Goal: Task Accomplishment & Management: Complete application form

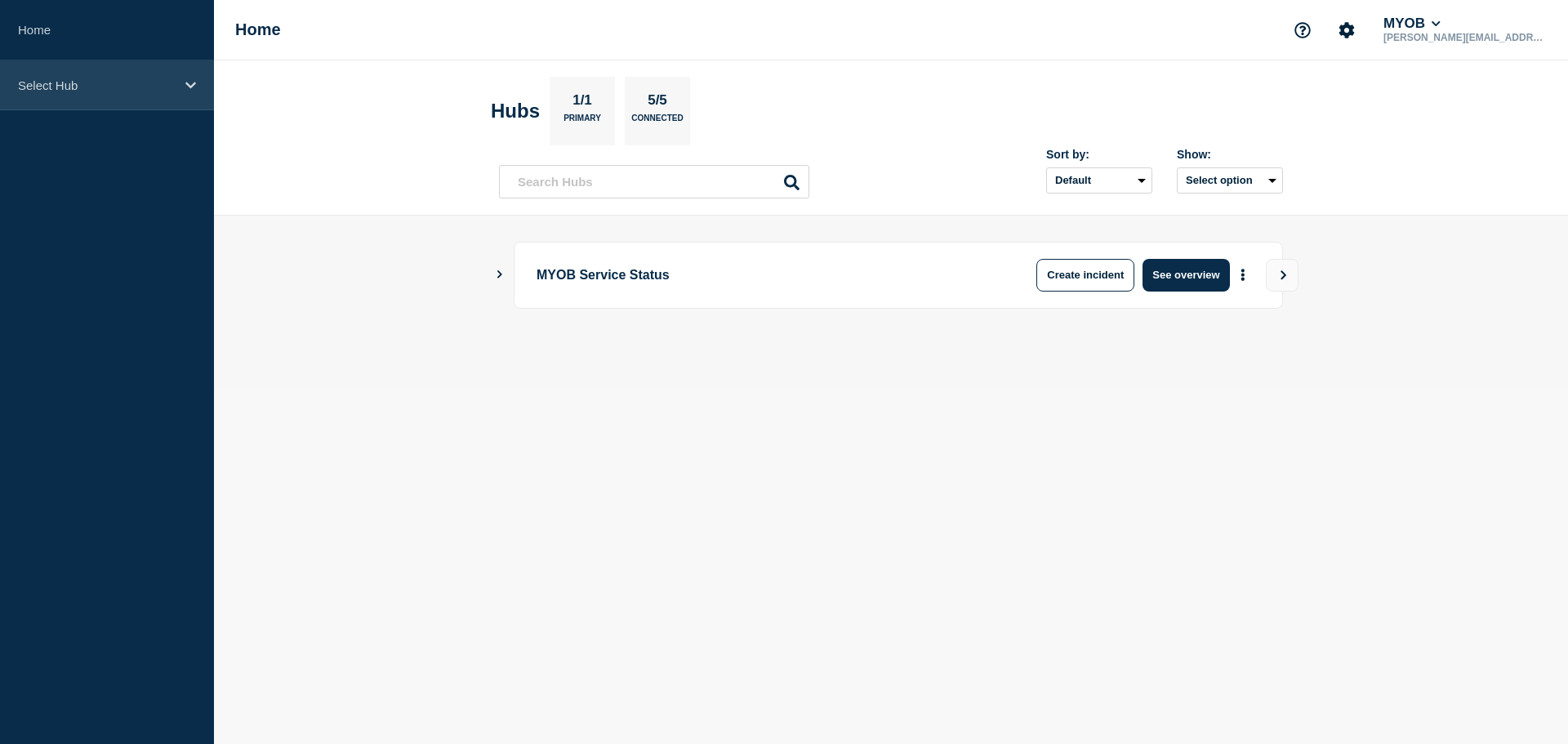
click at [112, 66] on div "Select Hub" at bounding box center [107, 85] width 214 height 50
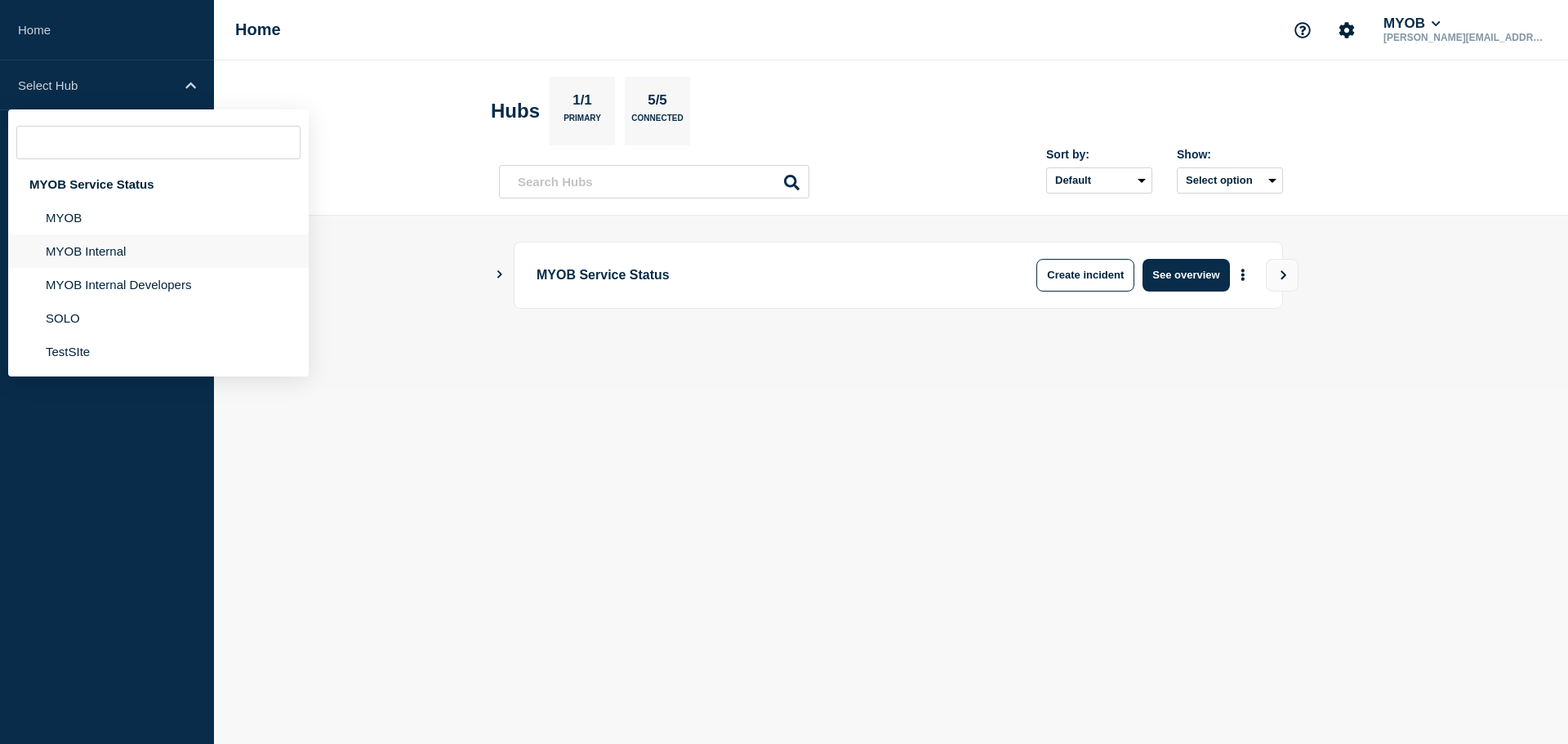
click at [125, 239] on li "MYOB Internal" at bounding box center [158, 251] width 300 height 33
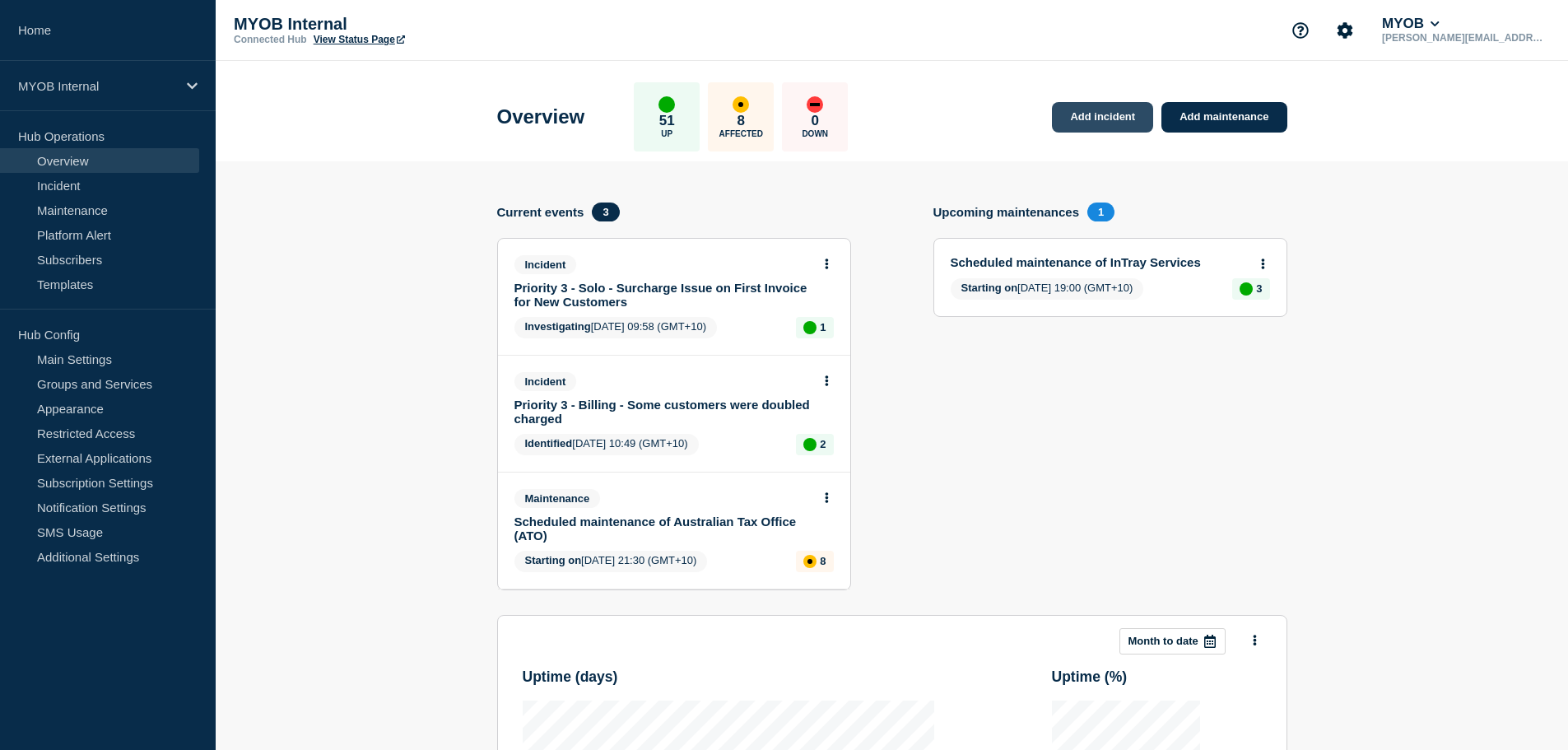
click at [1105, 108] on link "Add incident" at bounding box center [1103, 117] width 101 height 31
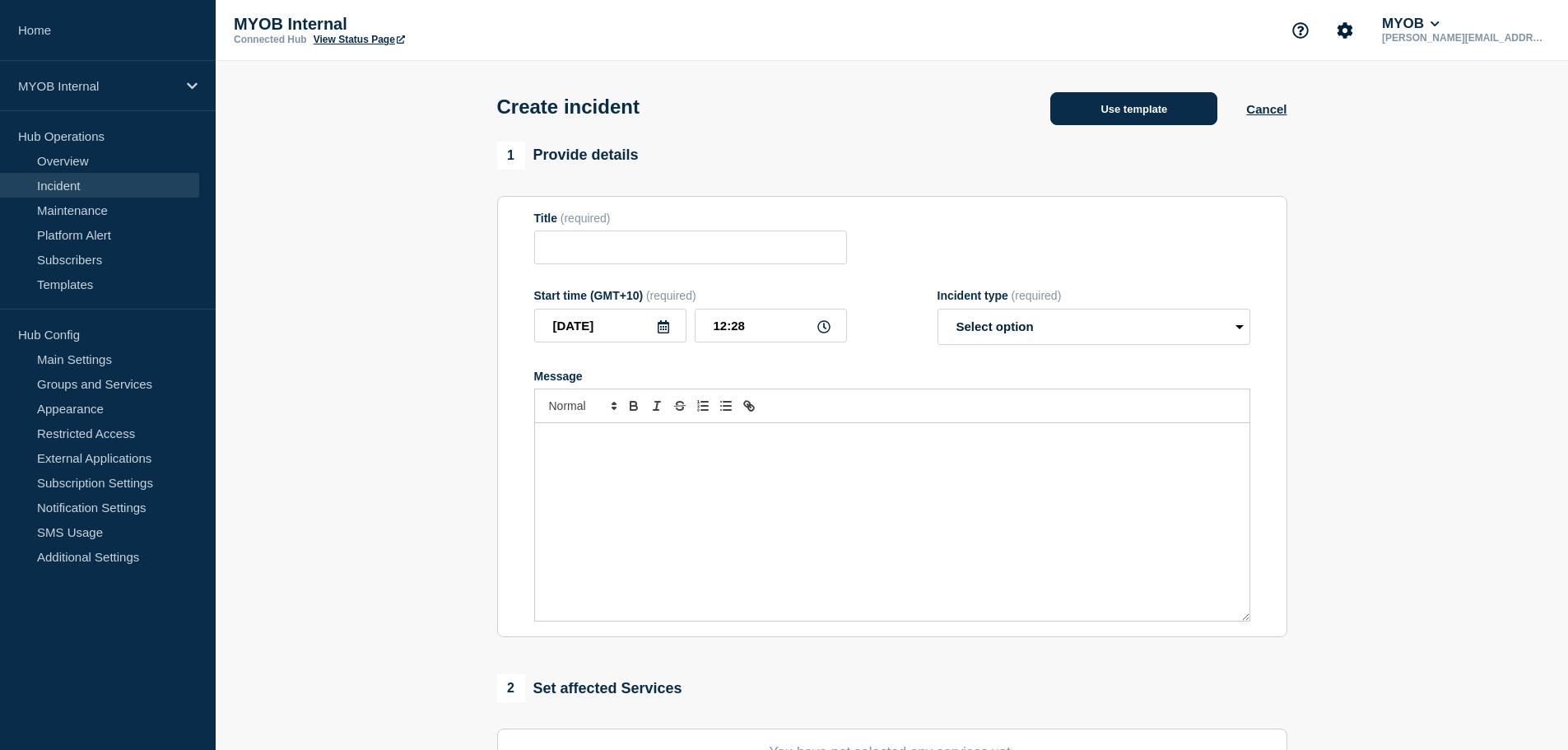
click at [1114, 102] on button "Use template" at bounding box center [1134, 108] width 167 height 33
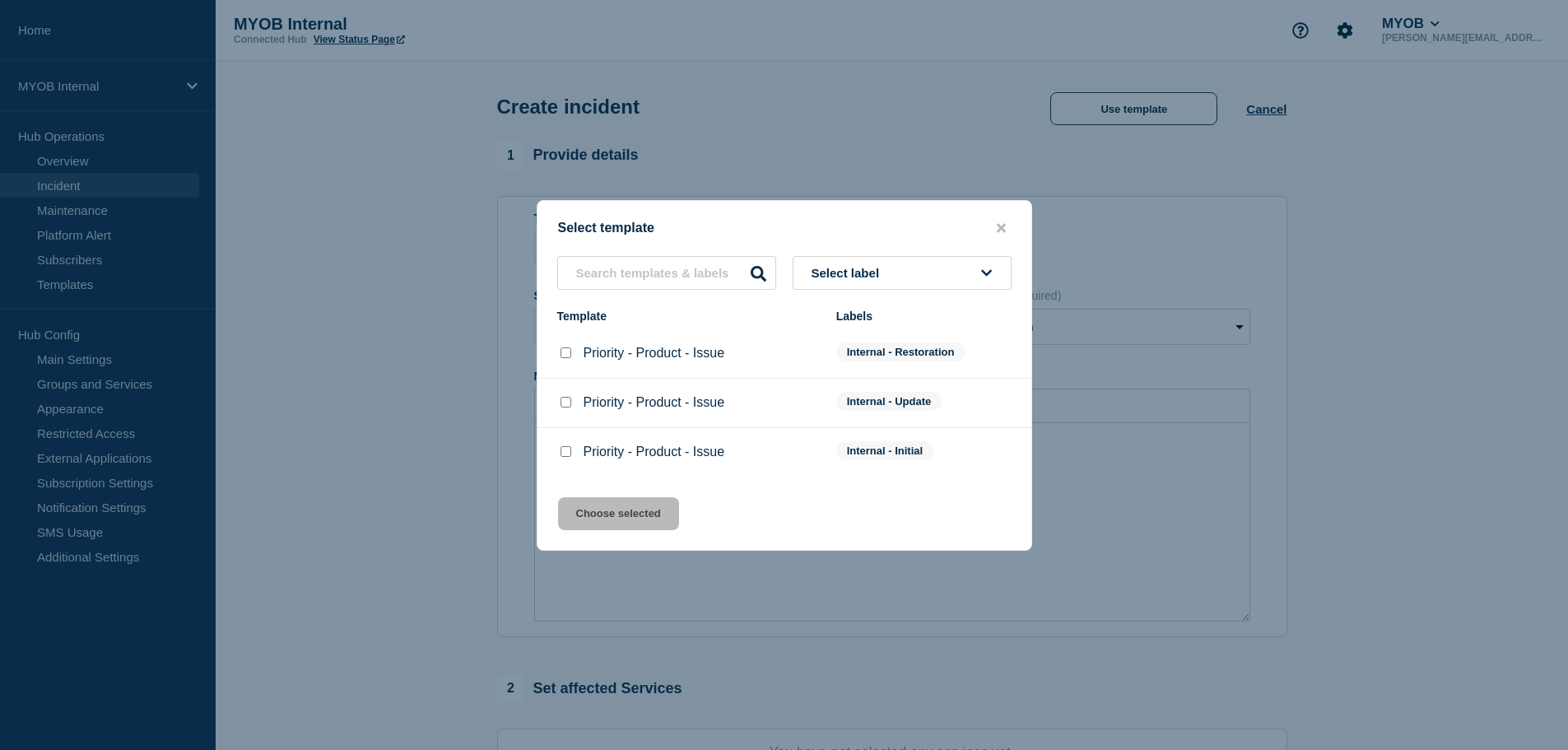
click at [562, 354] on input "Priority - Product - Issue checkbox" at bounding box center [566, 353] width 11 height 11
checkbox input "true"
click at [600, 511] on button "Choose selected" at bounding box center [619, 514] width 121 height 33
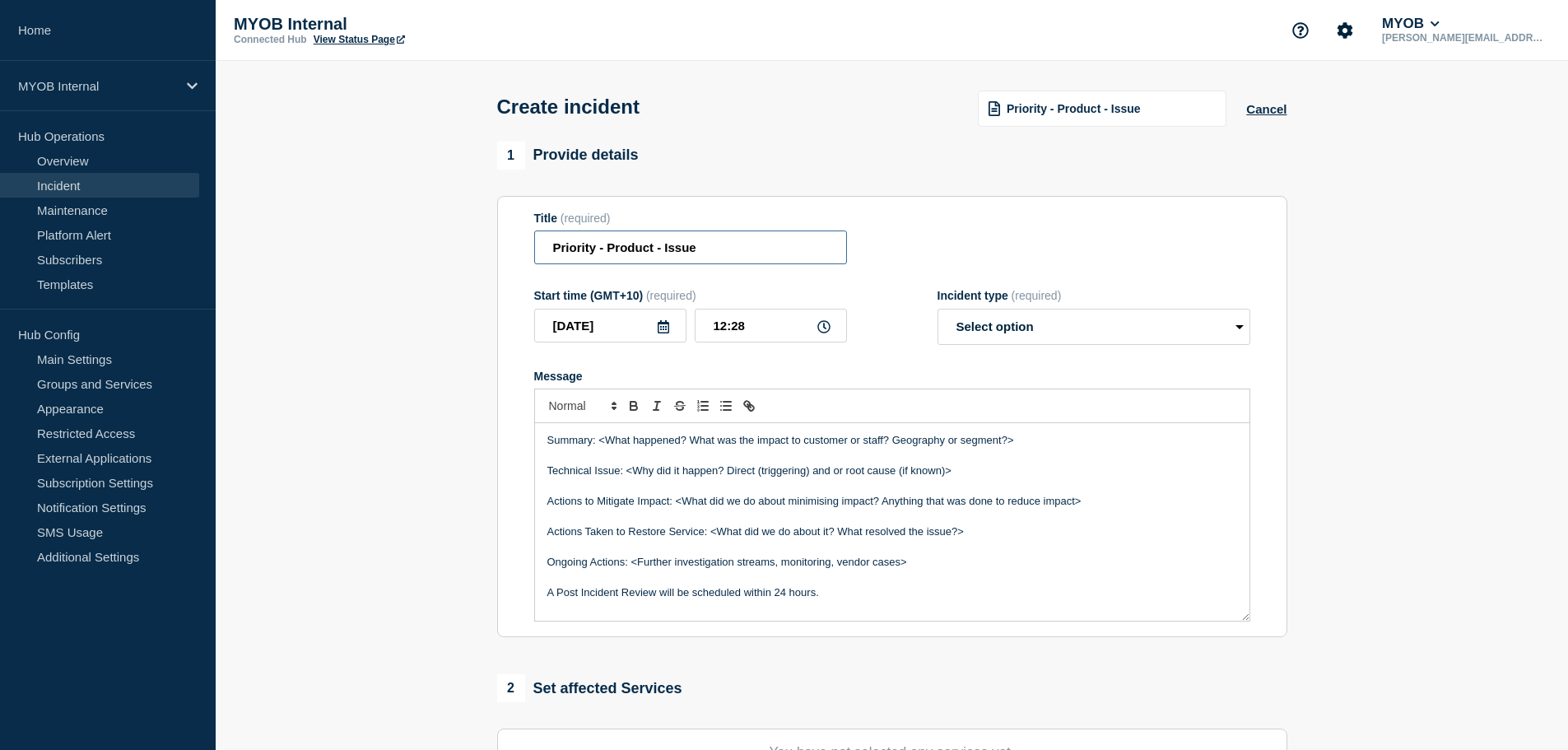
click at [596, 252] on input "Priority - Product - Issue" at bounding box center [691, 247] width 313 height 33
drag, startPoint x: 546, startPoint y: 251, endPoint x: 689, endPoint y: 220, distance: 146.3
click at [549, 248] on input "Priority - Product - Issue" at bounding box center [691, 247] width 313 height 33
click at [693, 254] on input "First and Final - Priority - Product - Issue" at bounding box center [691, 247] width 313 height 33
click at [804, 247] on input "First and Final - Priority 3 - Product - Issue" at bounding box center [691, 247] width 313 height 33
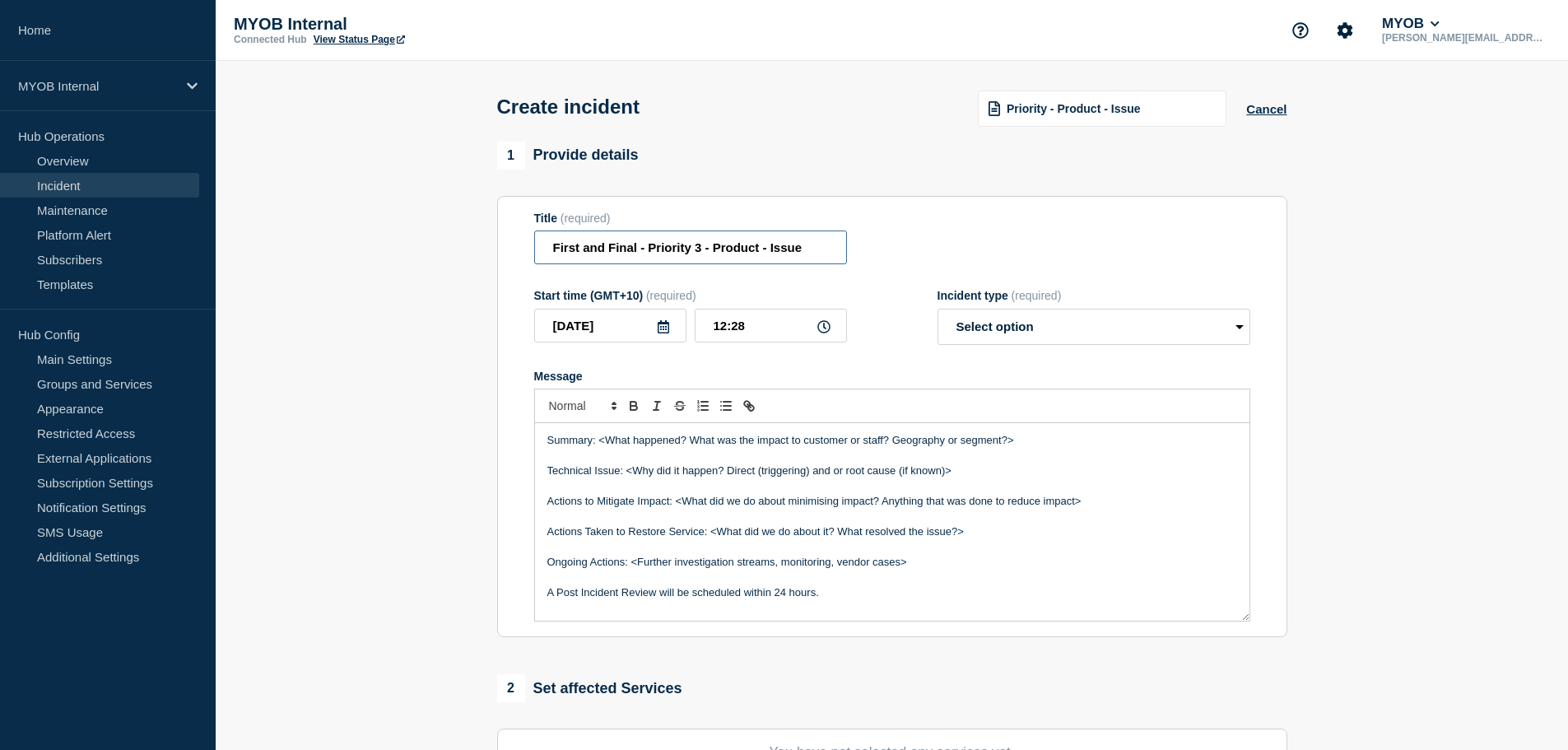
click at [737, 260] on input "First and Final - Priority 3 - Product - Issue" at bounding box center [691, 247] width 313 height 33
click at [731, 258] on input "First and Final - Priority 3 - Product - Issue" at bounding box center [691, 247] width 313 height 33
click at [749, 251] on input "First and Final - Priority 3 - Product - Issue" at bounding box center [691, 247] width 313 height 33
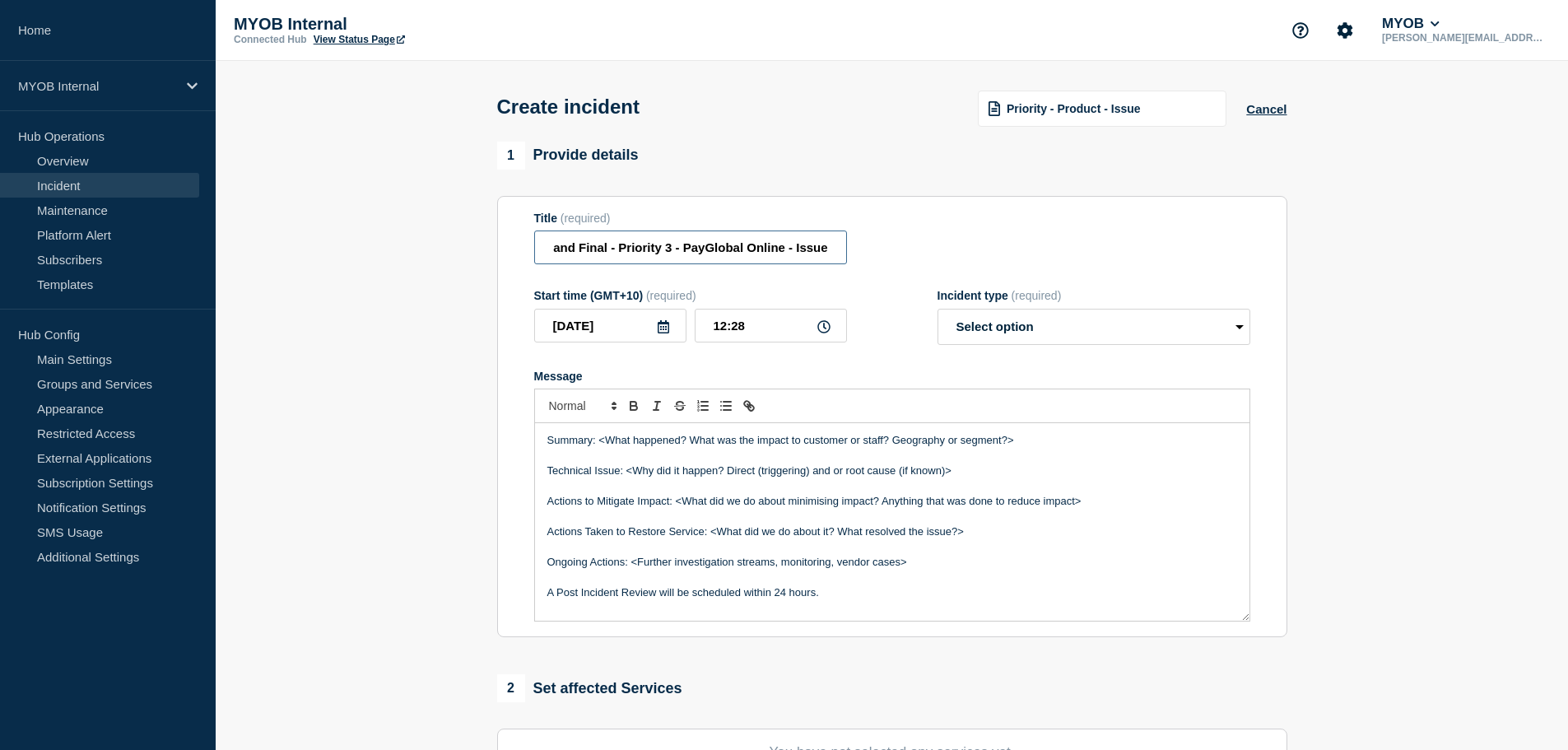
drag, startPoint x: 826, startPoint y: 250, endPoint x: 1070, endPoint y: 247, distance: 244.0
click at [1067, 248] on div "Title (required) First and Final - Priority 3 - PayGlobal Online - Issue" at bounding box center [892, 238] width 716 height 53
drag, startPoint x: 770, startPoint y: 258, endPoint x: 784, endPoint y: 253, distance: 14.9
click at [770, 258] on input "First and Final - Priority 3 - PayGlobal Online - Customers seeing" at bounding box center [691, 247] width 313 height 33
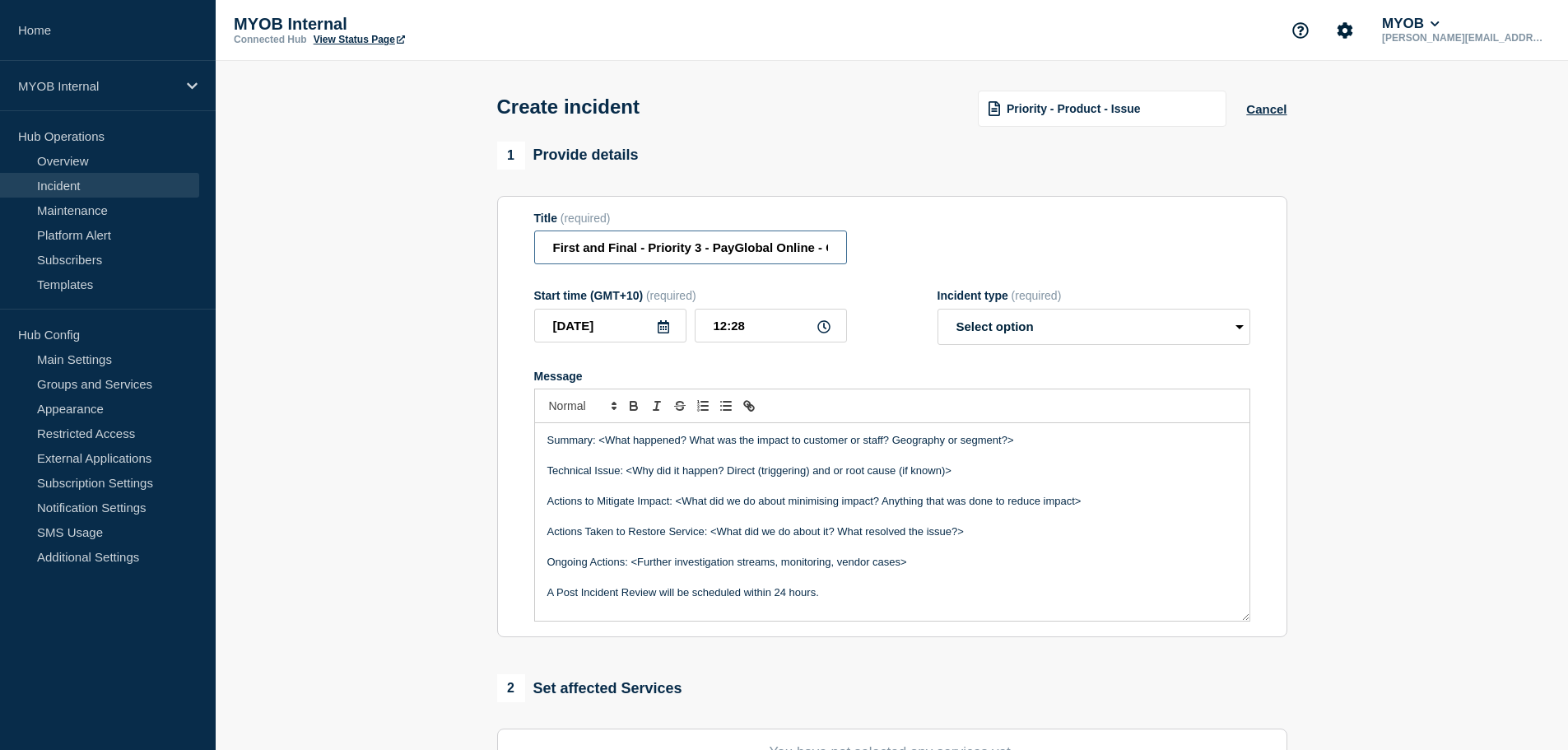
scroll to position [0, 108]
drag, startPoint x: 854, startPoint y: 252, endPoint x: 821, endPoint y: 266, distance: 35.8
click at [1016, 248] on div "Title (required) First and Final - Priority 3 - PayGlobal Online - Customers se…" at bounding box center [892, 238] width 716 height 53
click at [835, 256] on input "First and Final - Priority 3 - PayGlobal Online - Customers seeing" at bounding box center [691, 247] width 313 height 33
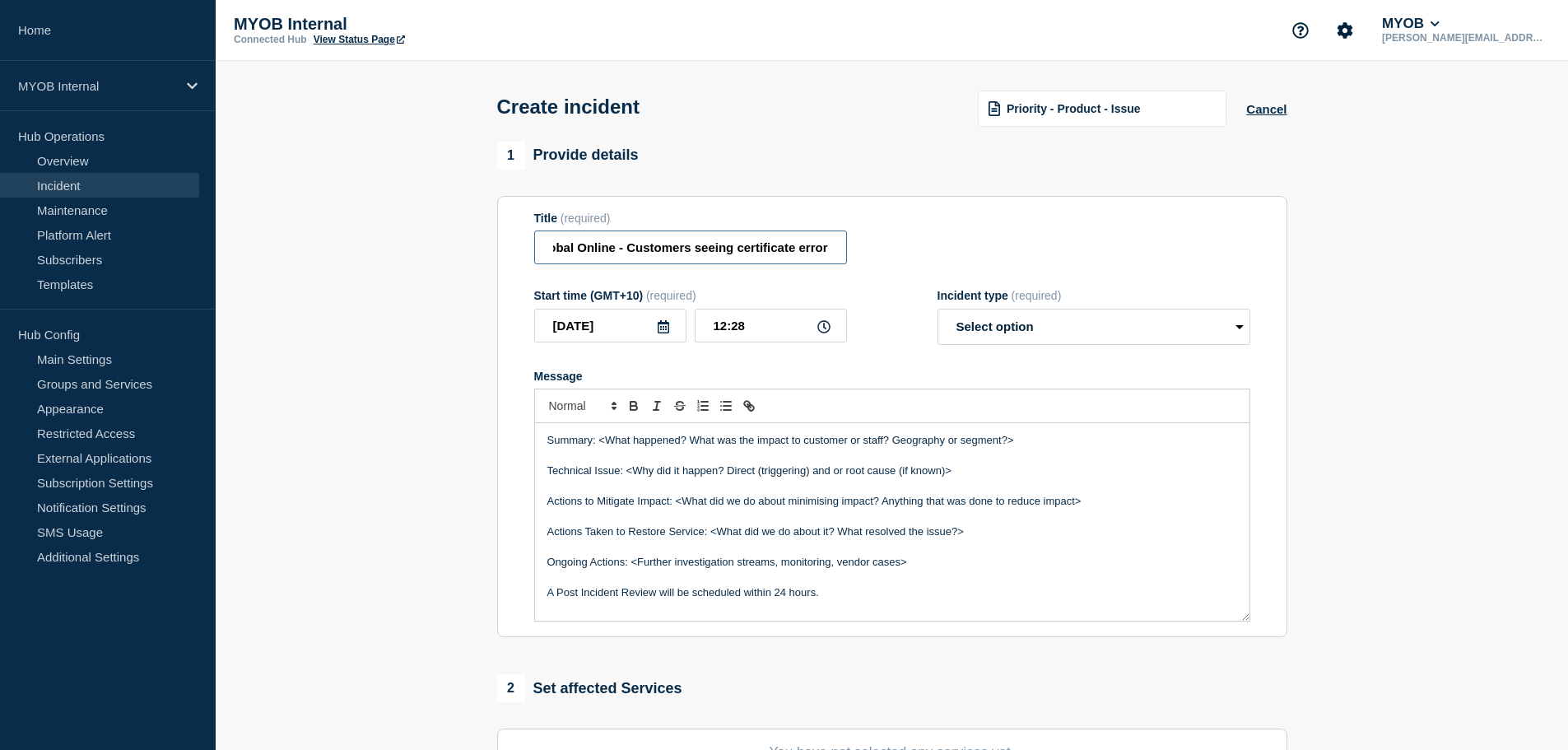
type input "First and Final - Priority 3 - PayGlobal Online - Customers seeing certificate …"
click at [1042, 327] on select "Select option Investigating Identified Monitoring" at bounding box center [1094, 327] width 313 height 36
select select "monitoring"
click at [938, 312] on select "Select option Investigating Identified Monitoring" at bounding box center [1094, 327] width 313 height 36
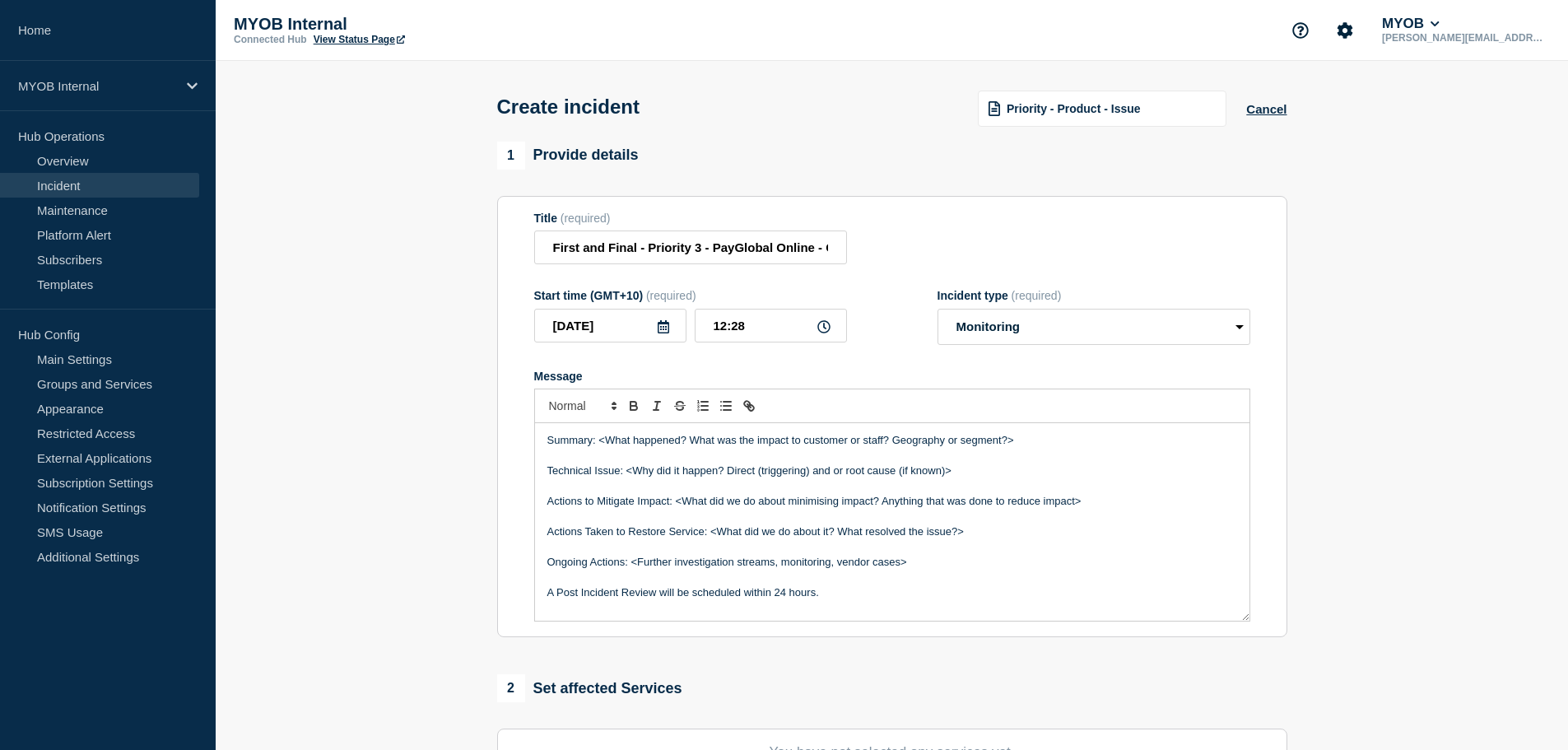
drag, startPoint x: 753, startPoint y: 457, endPoint x: 817, endPoint y: 452, distance: 64.2
click at [761, 457] on p "Message" at bounding box center [892, 456] width 690 height 14
drag, startPoint x: 1063, startPoint y: 440, endPoint x: 601, endPoint y: 449, distance: 462.1
click at [601, 448] on p "Summary: <What happened? What was the impact to customer or staff? Geography or…" at bounding box center [892, 440] width 690 height 14
click at [677, 502] on p "Actions to Mitigate Impact: <What did we do about minimising impact? Anything t…" at bounding box center [892, 502] width 690 height 14
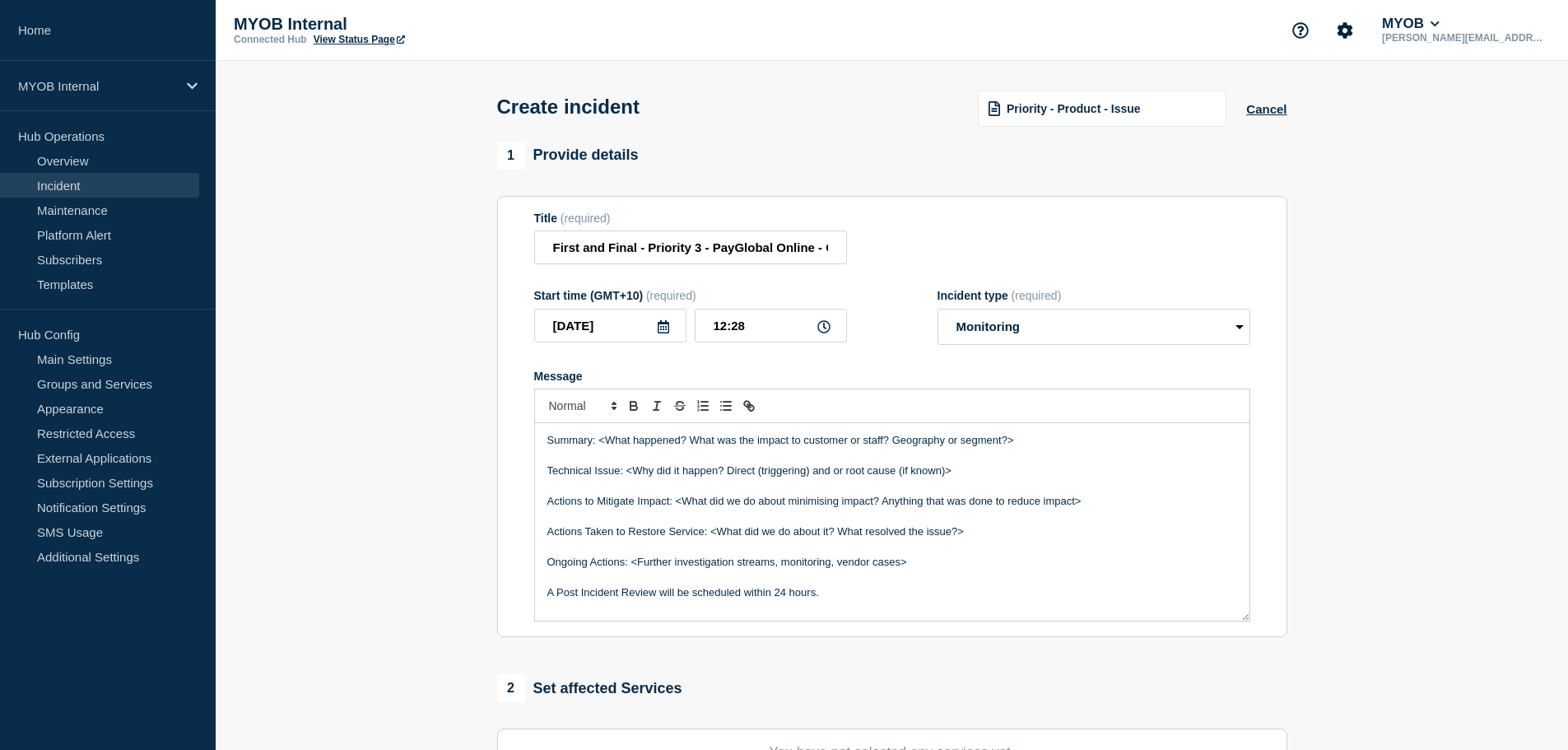
click at [874, 453] on p "Message" at bounding box center [892, 456] width 690 height 14
drag, startPoint x: 1093, startPoint y: 443, endPoint x: 602, endPoint y: 447, distance: 491.0
click at [602, 447] on p "Summary: <What happened? What was the impact to customer or staff? Geography or…" at bounding box center [892, 440] width 690 height 14
click at [803, 441] on p "Summary: Between XXXX and XXXX, customers" at bounding box center [892, 440] width 690 height 14
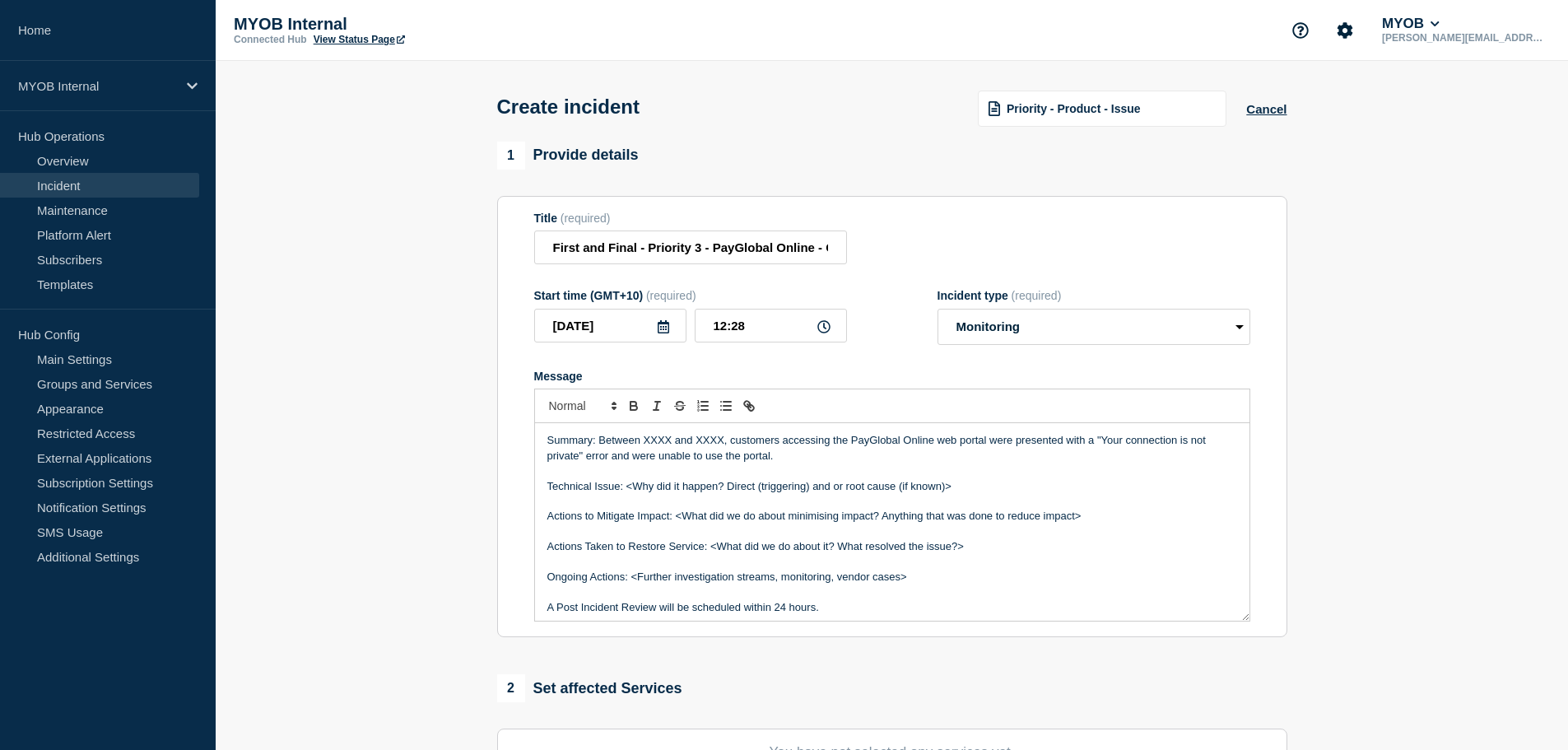
click at [819, 463] on p "Summary: Between XXXX and XXXX, customers accessing the PayGlobal Online web po…" at bounding box center [892, 448] width 690 height 31
click at [975, 498] on p "Message" at bounding box center [892, 502] width 690 height 14
drag, startPoint x: 1009, startPoint y: 488, endPoint x: 628, endPoint y: 492, distance: 381.0
click at [628, 492] on p "Technical Issue: <Why did it happen? Direct (triggering) and or root cause (if …" at bounding box center [892, 486] width 690 height 14
drag, startPoint x: 906, startPoint y: 510, endPoint x: 1016, endPoint y: 493, distance: 111.3
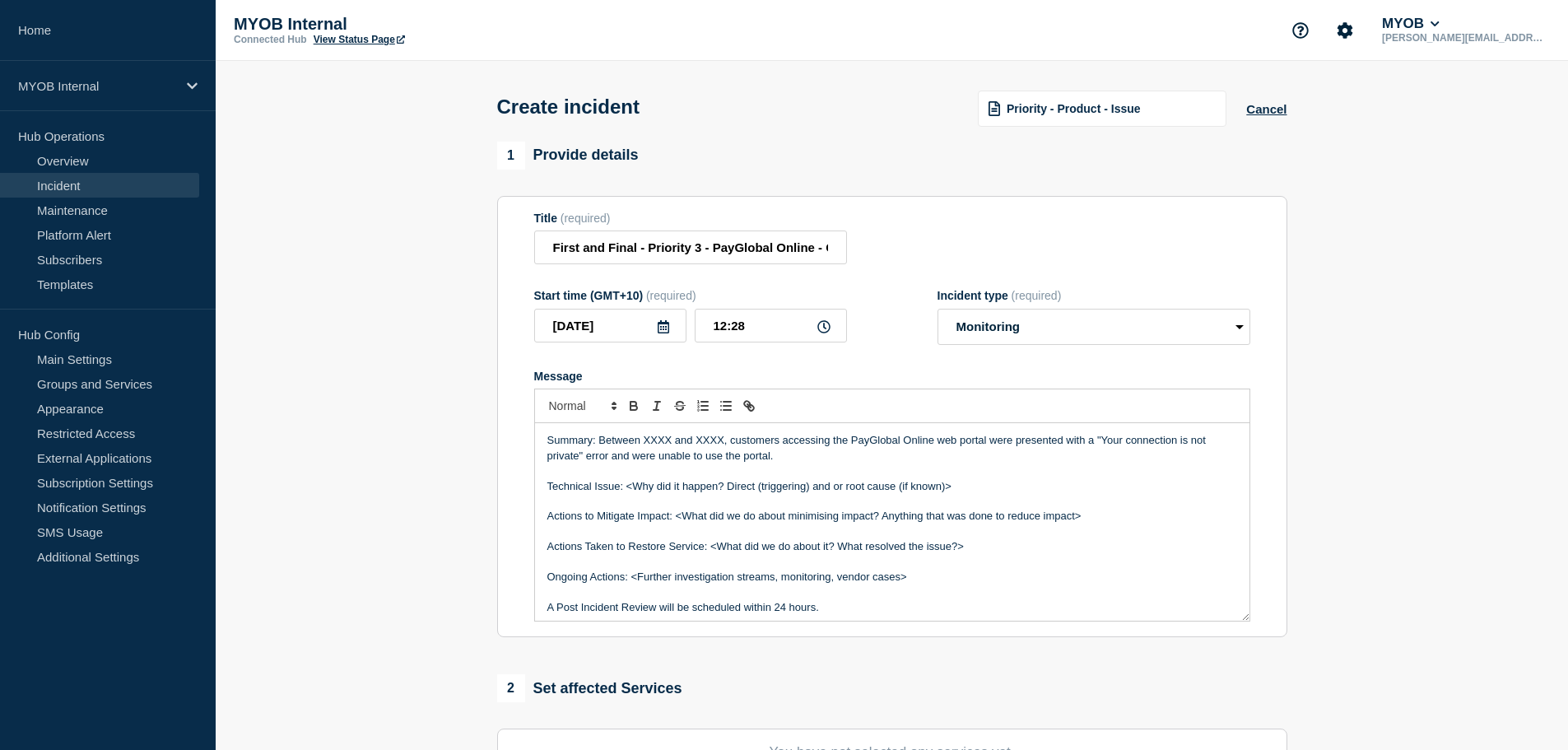
click at [910, 509] on p "Message" at bounding box center [892, 502] width 690 height 14
drag, startPoint x: 1040, startPoint y: 490, endPoint x: 628, endPoint y: 489, distance: 412.0
click at [628, 489] on p "Technical Issue: <Why did it happen? Direct (triggering) and or root cause (if …" at bounding box center [892, 486] width 690 height 14
drag, startPoint x: 1098, startPoint y: 520, endPoint x: 386, endPoint y: 501, distance: 712.3
click at [386, 501] on section "1 Provide details Title (required) First and Final - Priority 3 - PayGlobal Onl…" at bounding box center [892, 614] width 1353 height 943
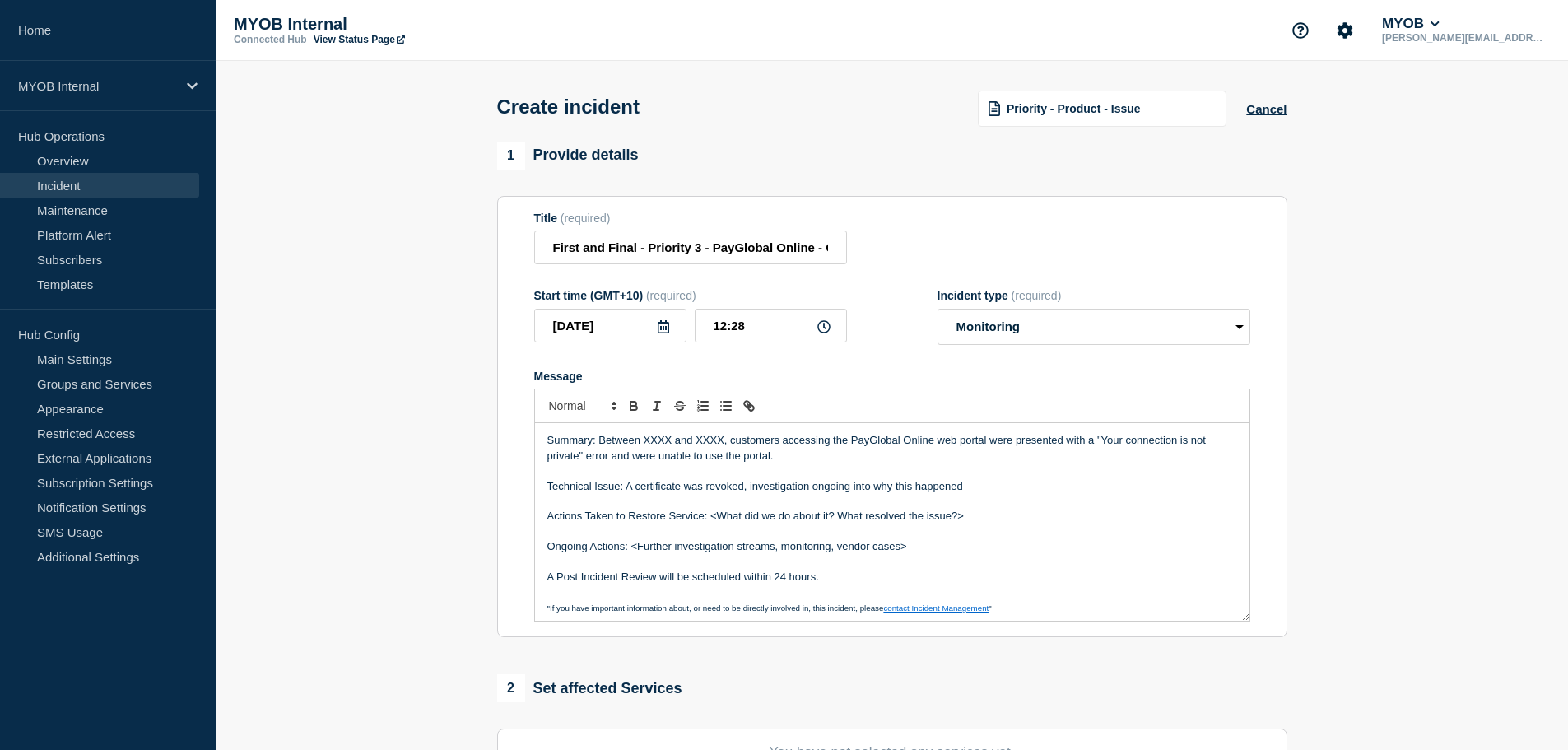
drag, startPoint x: 1002, startPoint y: 524, endPoint x: 709, endPoint y: 524, distance: 293.0
click at [709, 524] on p "Actions Taken to Restore Service: <What did we do about it? What resolved the i…" at bounding box center [892, 516] width 690 height 14
drag, startPoint x: 938, startPoint y: 545, endPoint x: 633, endPoint y: 550, distance: 305.0
click at [633, 550] on p "Ongoing Actions: <Further investigation streams, monitoring, vendor cases>" at bounding box center [892, 547] width 690 height 14
click at [666, 581] on p "A Post Incident Review will be scheduled within 24 hours." at bounding box center [892, 577] width 690 height 14
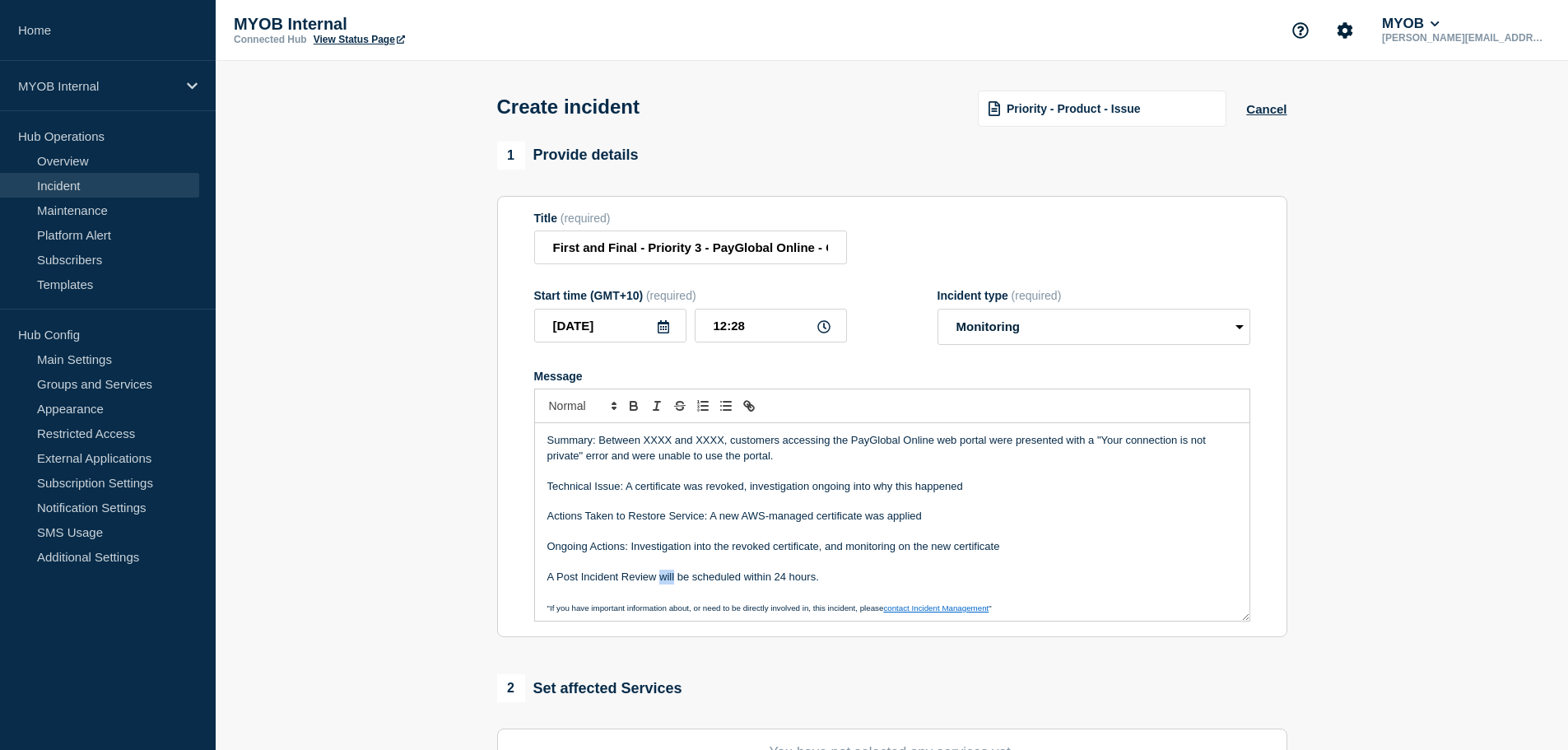
click at [665, 581] on p "A Post Incident Review will be scheduled within 24 hours." at bounding box center [892, 577] width 690 height 14
click at [662, 580] on p "A Post Incident Review will be scheduled within 24 hours." at bounding box center [892, 577] width 690 height 14
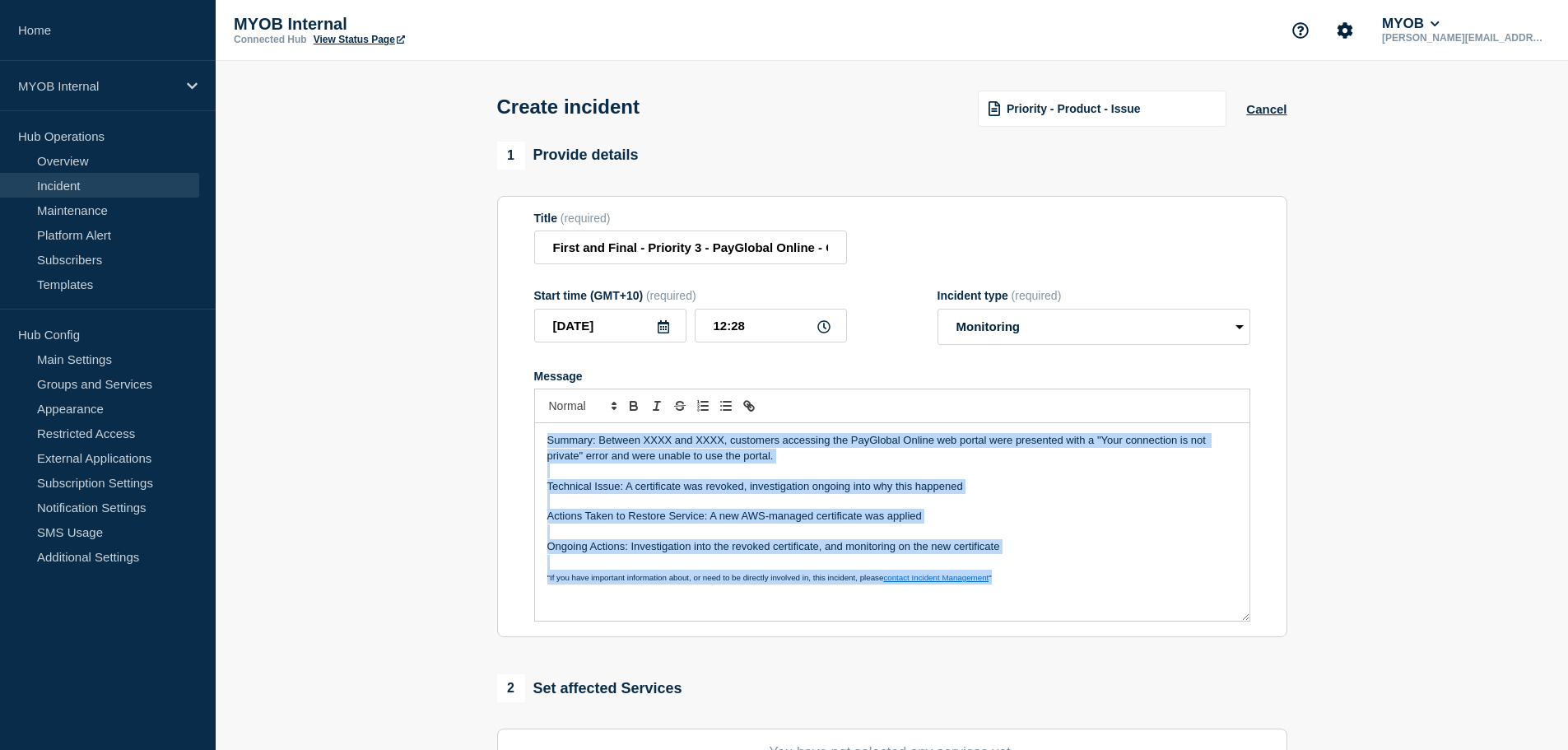
copy div "Summary: Between XXXX and XXXX, customers accessing the PayGlobal Online web po…"
drag, startPoint x: 759, startPoint y: 455, endPoint x: 746, endPoint y: 449, distance: 14.3
click at [759, 455] on p "Summary: Between XXXX and XXXX, customers accessing the PayGlobal Online web po…" at bounding box center [892, 448] width 690 height 31
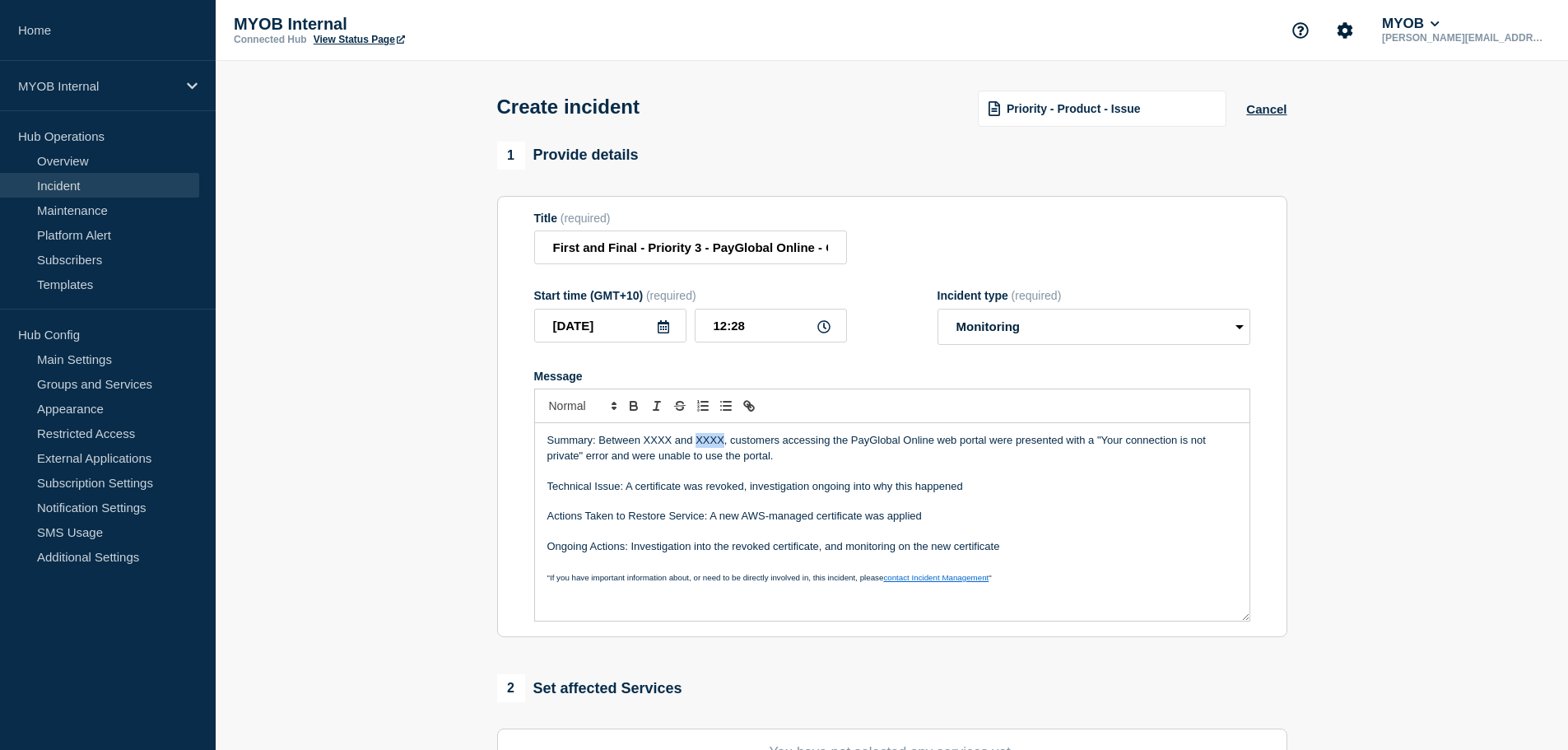
drag, startPoint x: 715, startPoint y: 441, endPoint x: 695, endPoint y: 442, distance: 20.0
click at [695, 442] on p "Summary: Between XXXX and XXXX, customers accessing the PayGlobal Online web po…" at bounding box center [892, 448] width 690 height 31
click at [722, 444] on p "Summary: Between XXXX and 12:24AEST, customers accessing the PayGlobal Online w…" at bounding box center [892, 448] width 690 height 31
drag, startPoint x: 669, startPoint y: 444, endPoint x: 642, endPoint y: 443, distance: 27.0
click at [642, 443] on p "Summary: Between XXXX and 12:24 AEST, customers accessing the PayGlobal Online …" at bounding box center [892, 448] width 690 height 31
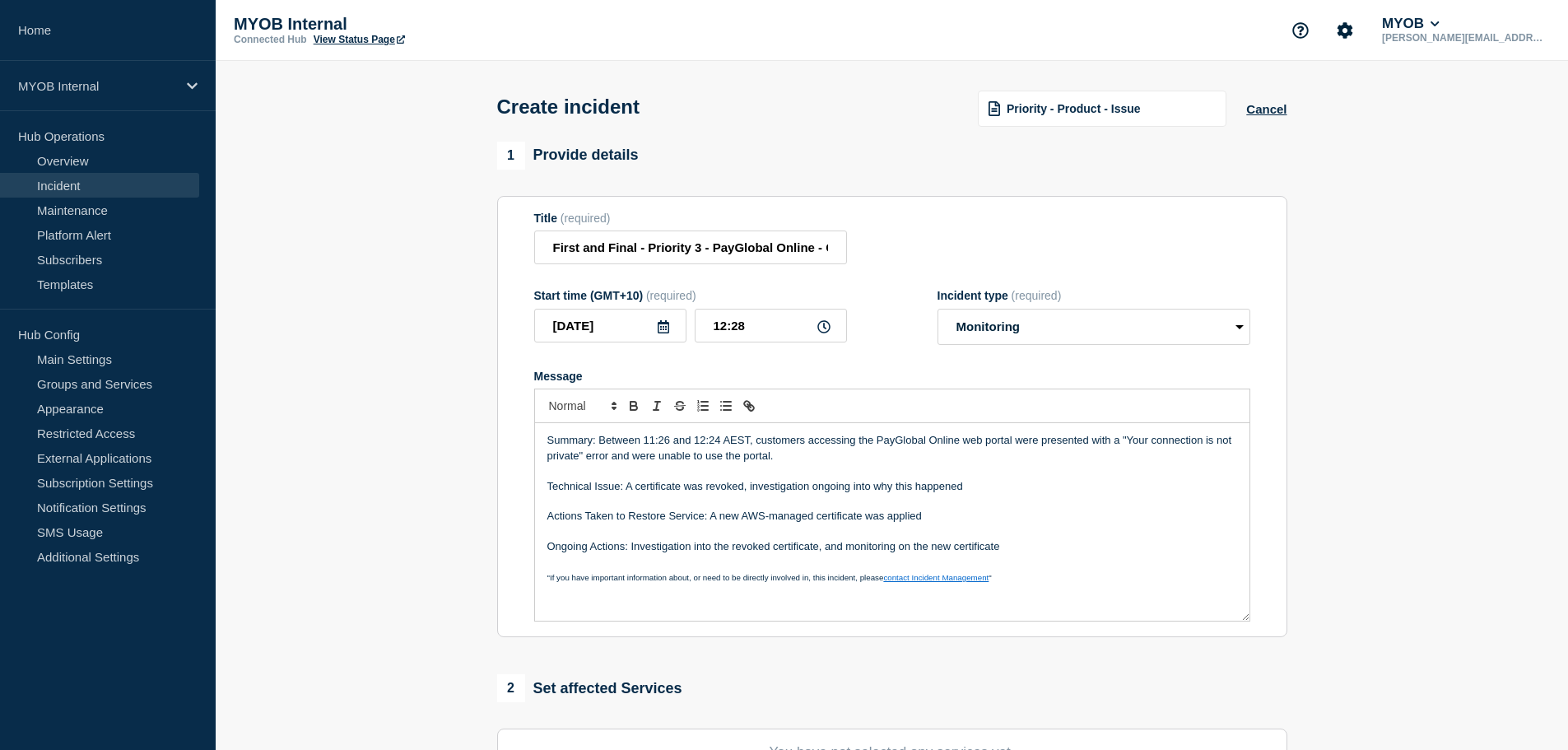
click at [774, 439] on p "Summary: Between 11:26 and 12:24 AEST, customers accessing the PayGlobal Online…" at bounding box center [892, 448] width 690 height 31
click at [667, 446] on p "Summary: Between 11:26 and 12:24 AEST, customers accessing the PayGlobal Online…" at bounding box center [892, 448] width 690 height 31
click at [736, 446] on p "Summary: Between 11:26AM and 12:24 AEST, customers accessing the PayGlobal Onli…" at bounding box center [892, 448] width 690 height 31
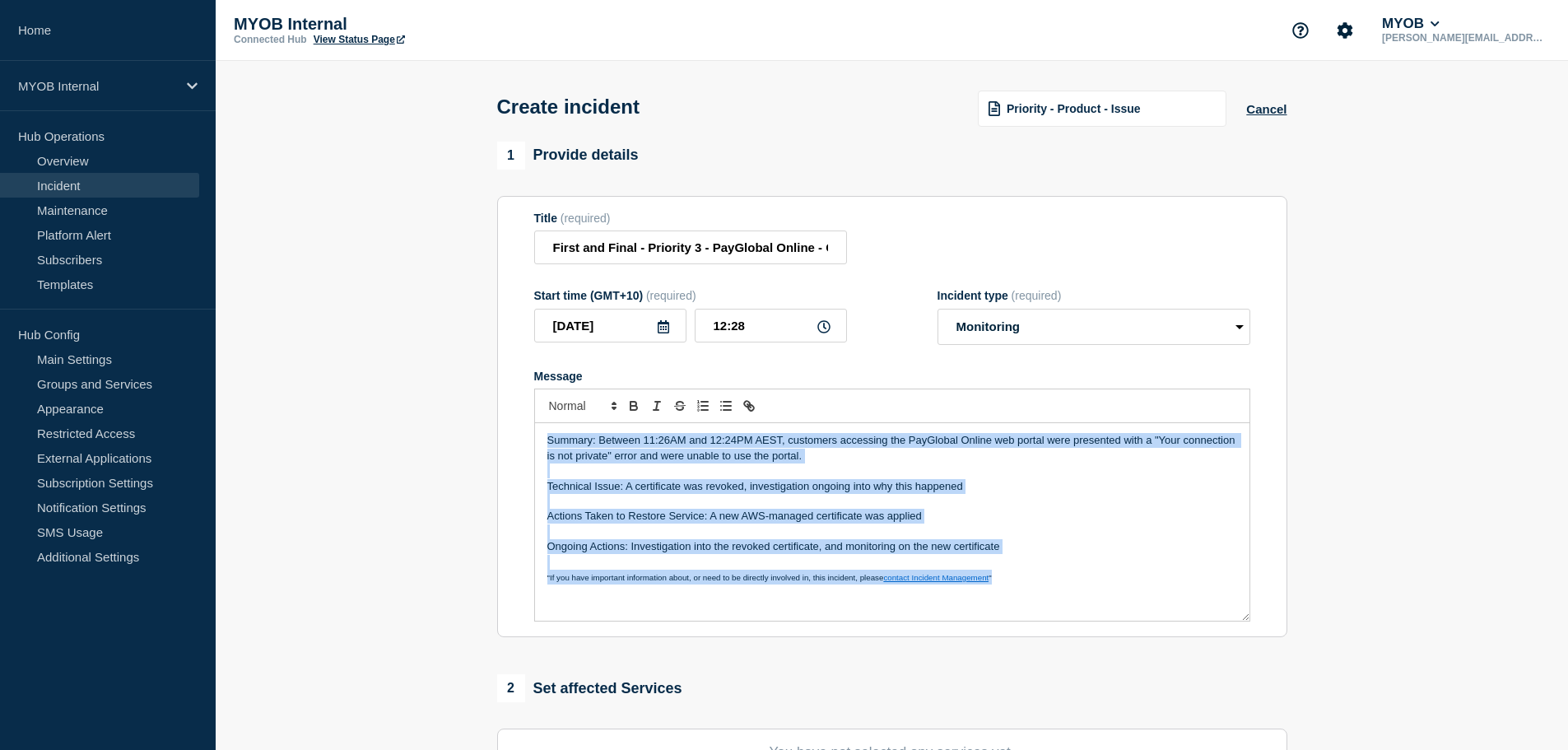
copy div "Summary: Between 11:26AM and 12:24PM AEST, customers accessing the PayGlobal On…"
click at [981, 487] on p "Technical Issue: A certificate was revoked, investigation ongoing into why this…" at bounding box center [892, 486] width 690 height 14
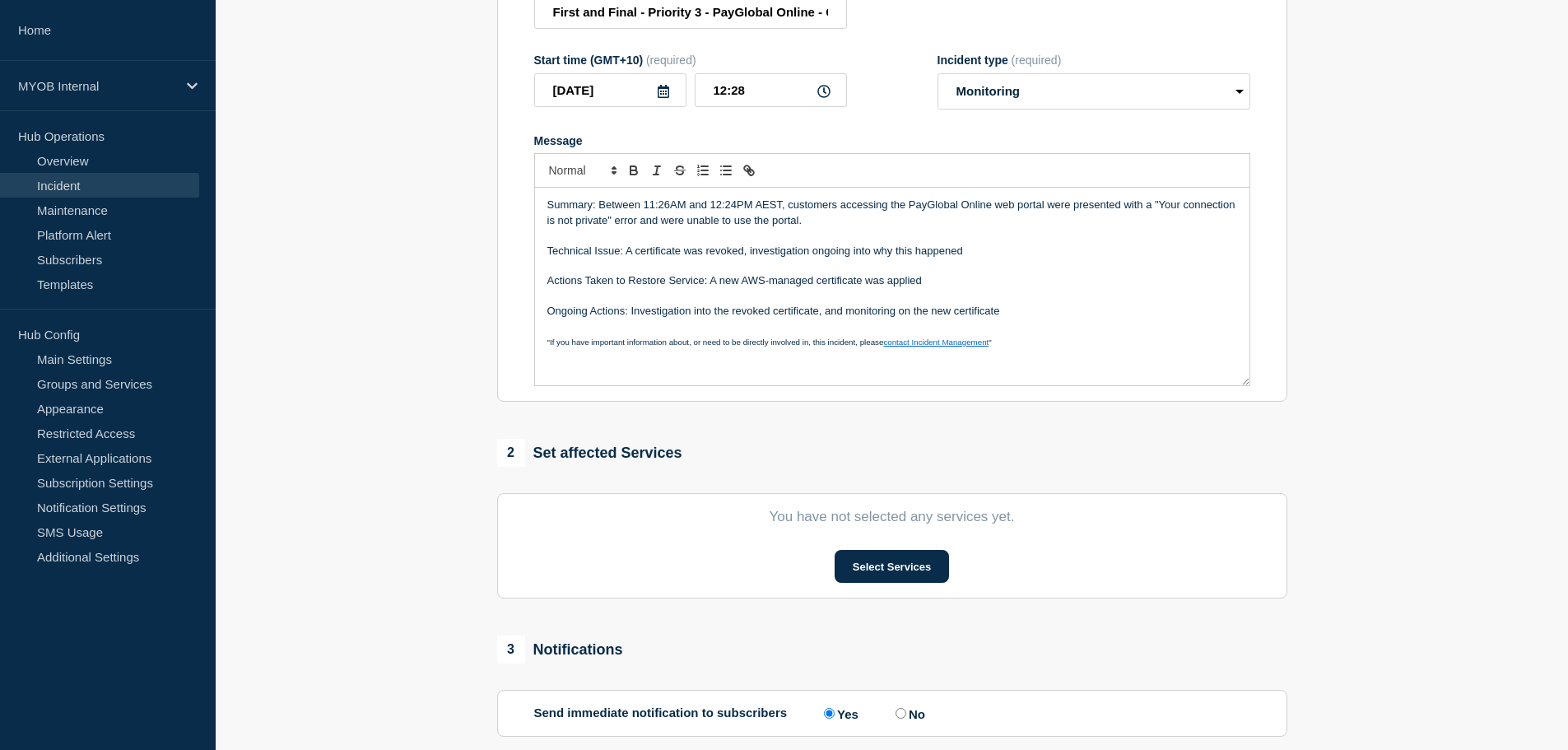
scroll to position [330, 0]
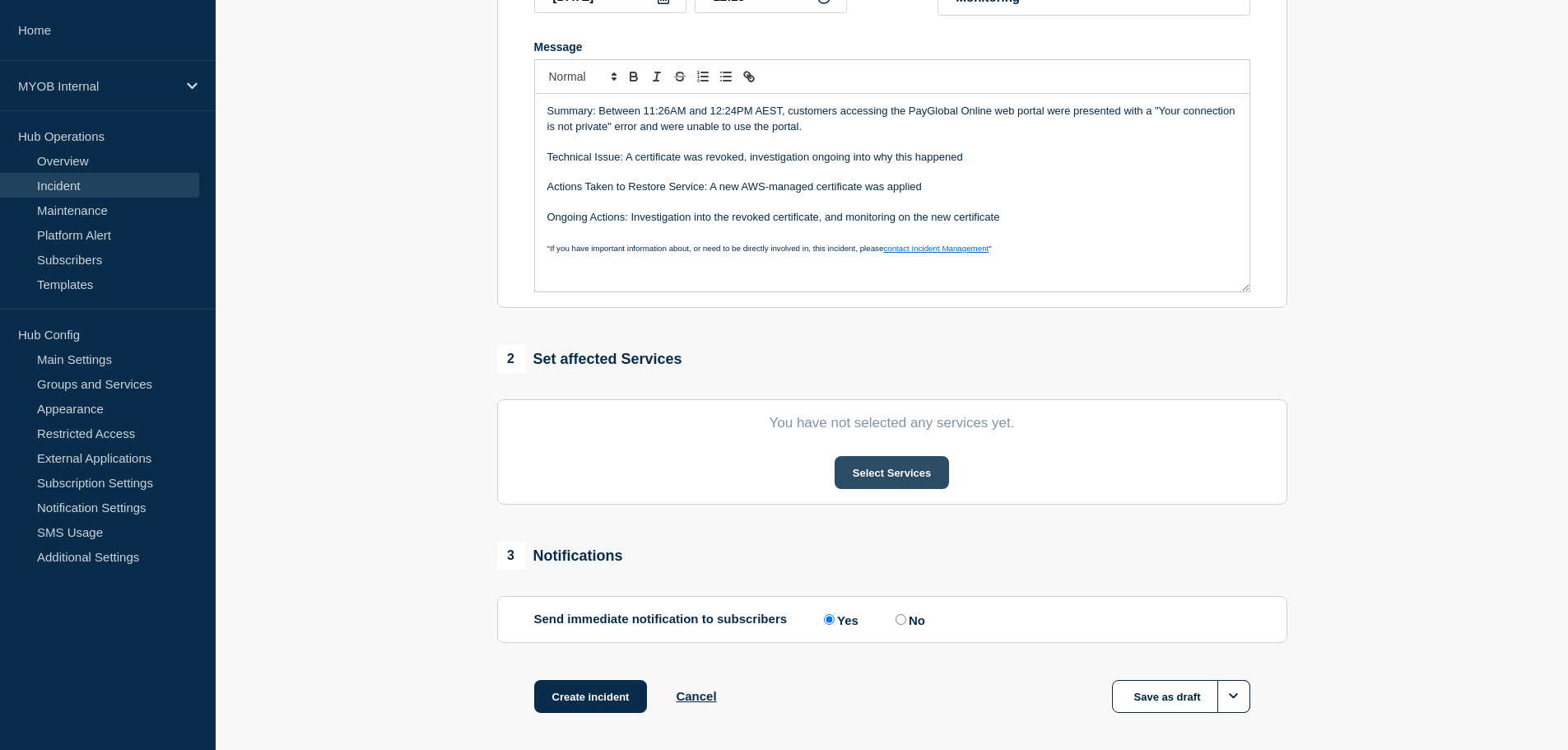
click at [874, 469] on button "Select Services" at bounding box center [891, 473] width 115 height 33
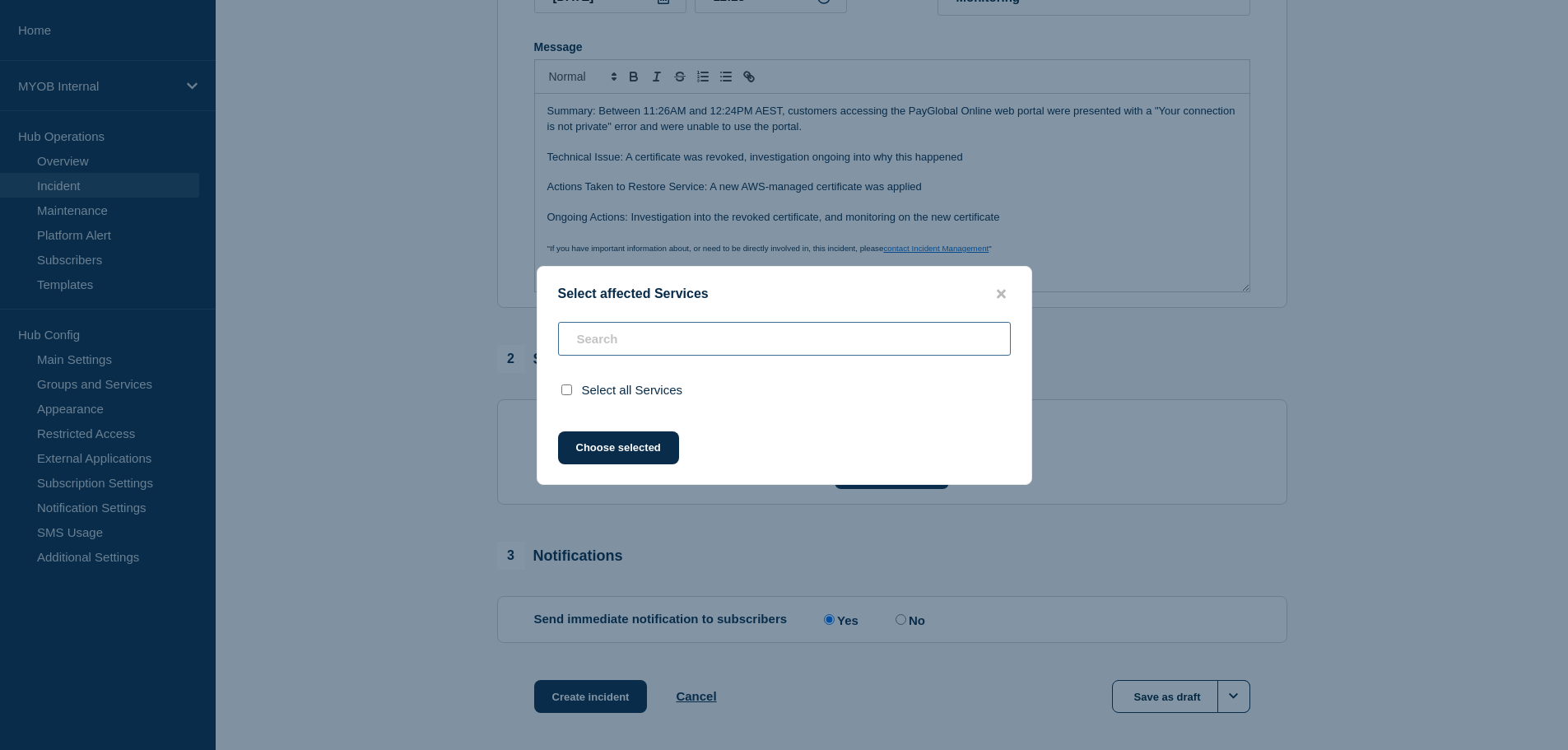
drag, startPoint x: 626, startPoint y: 332, endPoint x: 667, endPoint y: 326, distance: 41.4
click at [646, 327] on input "text" at bounding box center [784, 338] width 453 height 33
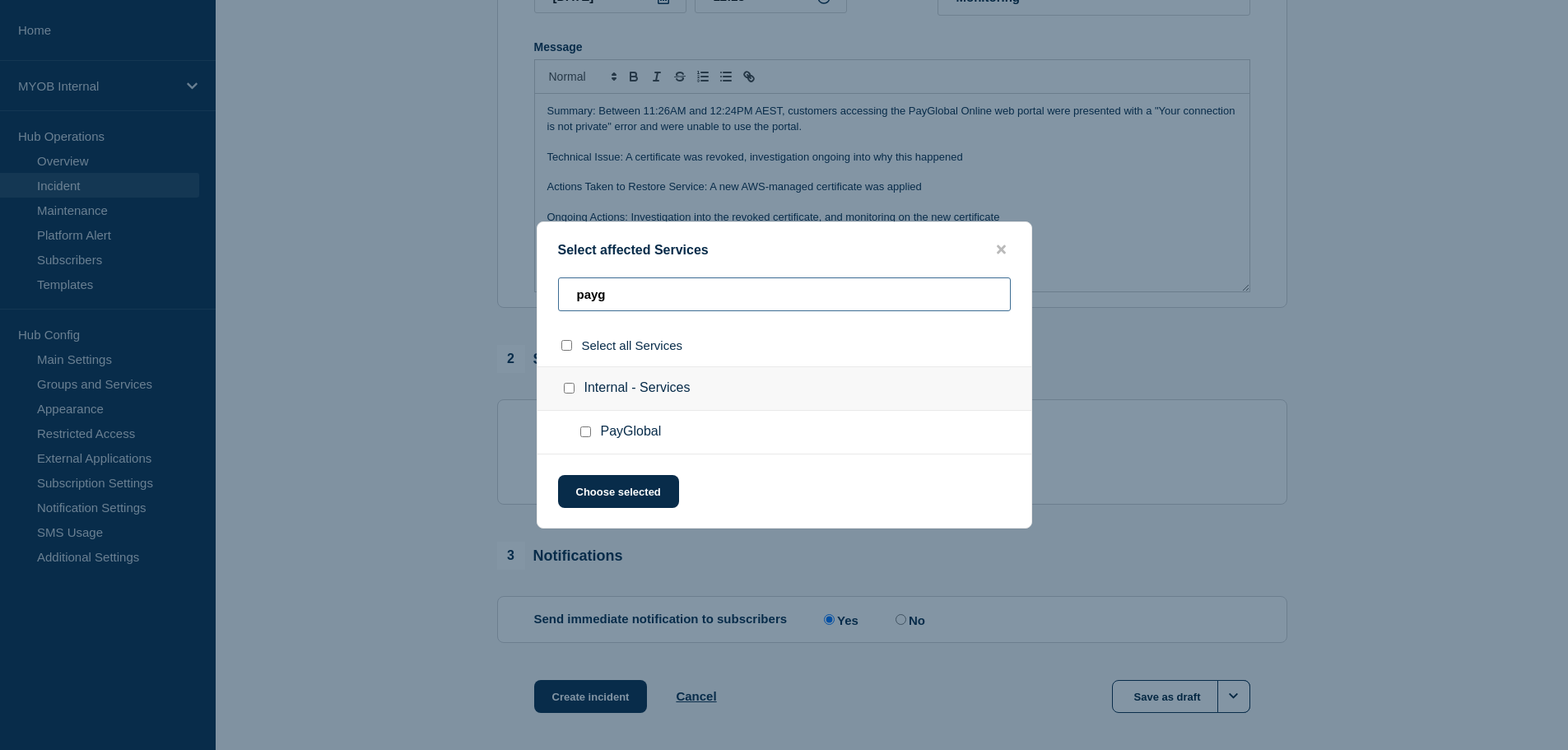
type input "payg"
click at [581, 424] on ul "PayGlobal" at bounding box center [784, 433] width 494 height 43
click at [581, 429] on input "PayGlobal checkbox" at bounding box center [586, 432] width 11 height 11
checkbox input "true"
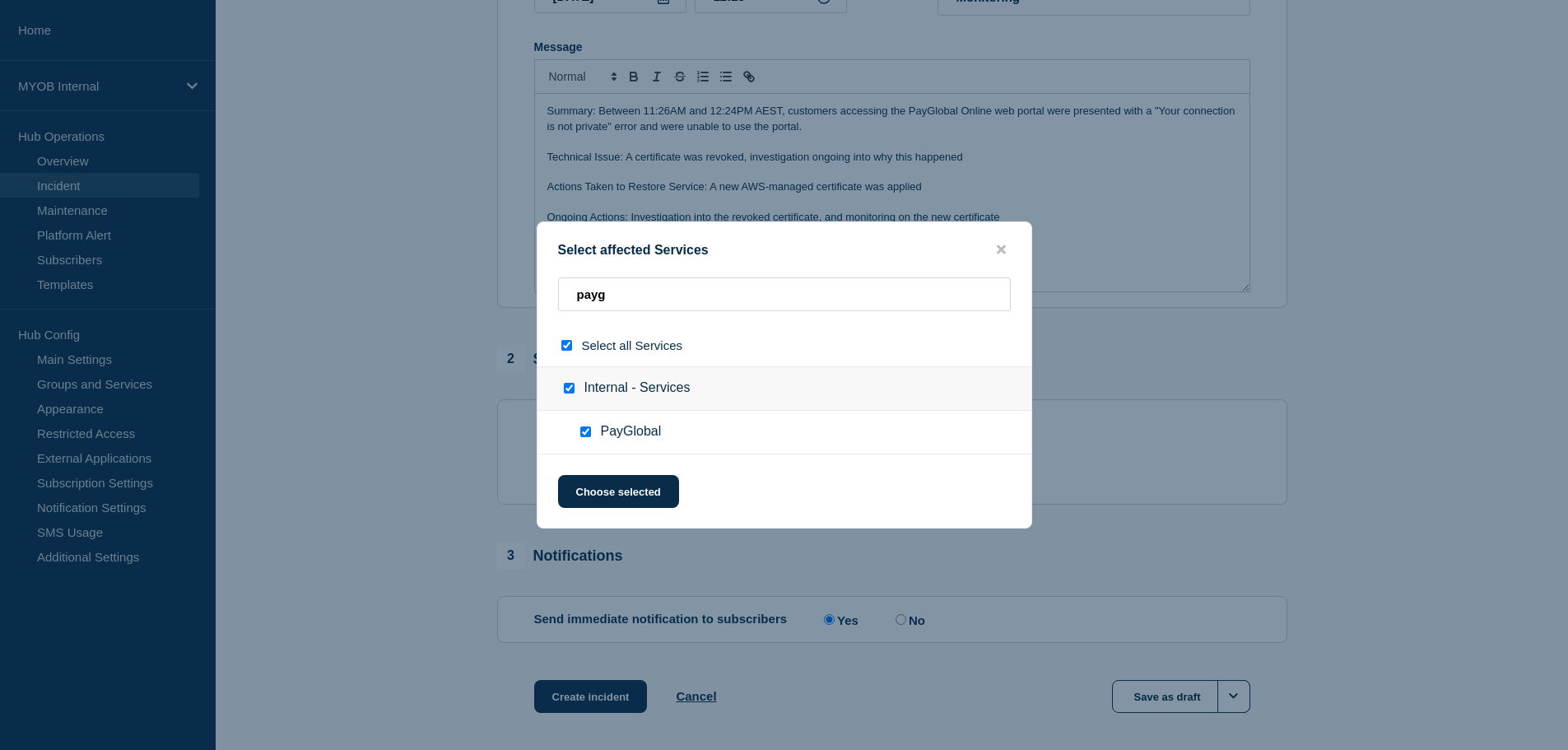
checkbox input "true"
click at [600, 514] on div "Select affected Services payg Select all Services Internal - Services PayGlobal…" at bounding box center [784, 375] width 496 height 307
click at [602, 495] on button "Choose selected" at bounding box center [619, 492] width 121 height 33
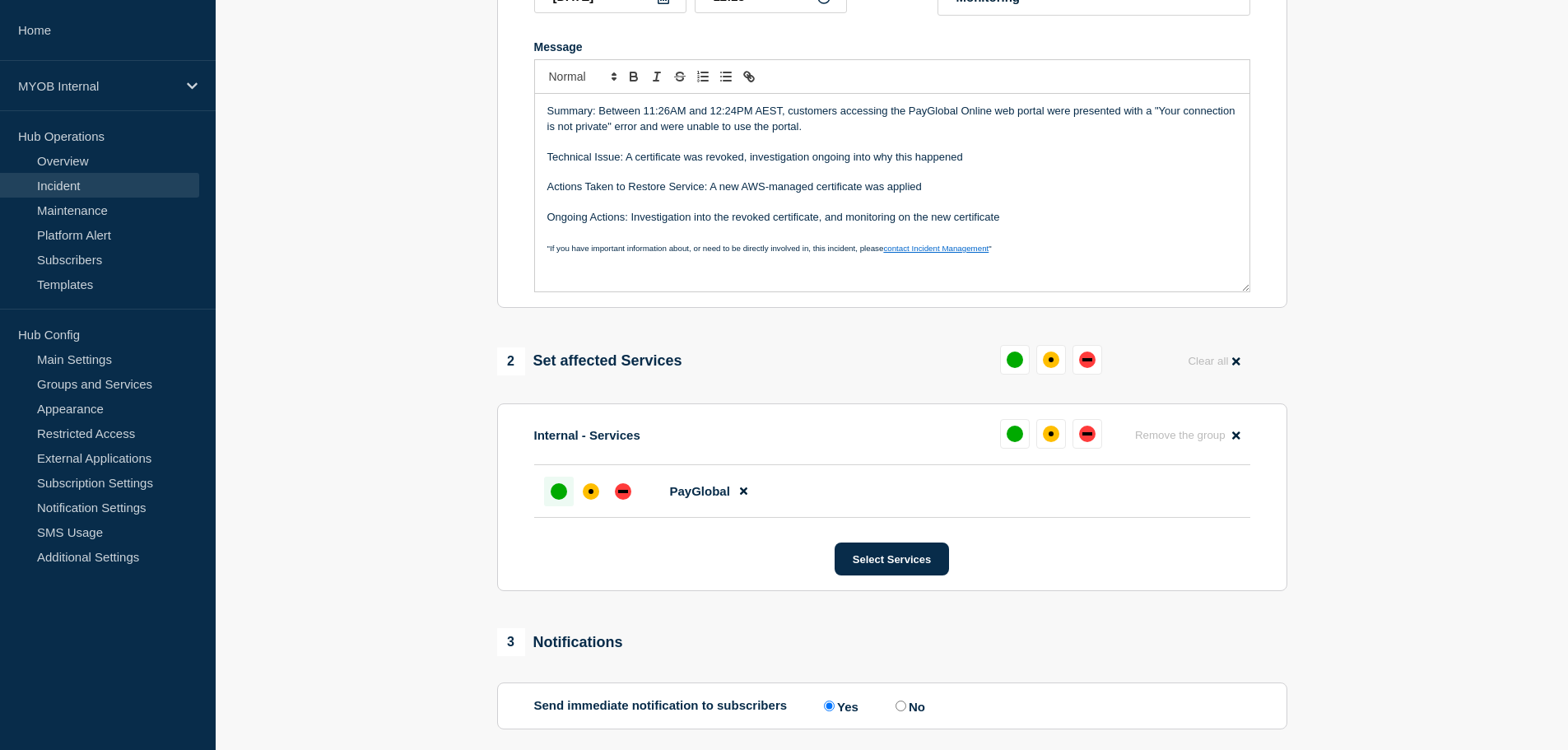
click at [546, 489] on div at bounding box center [558, 492] width 30 height 30
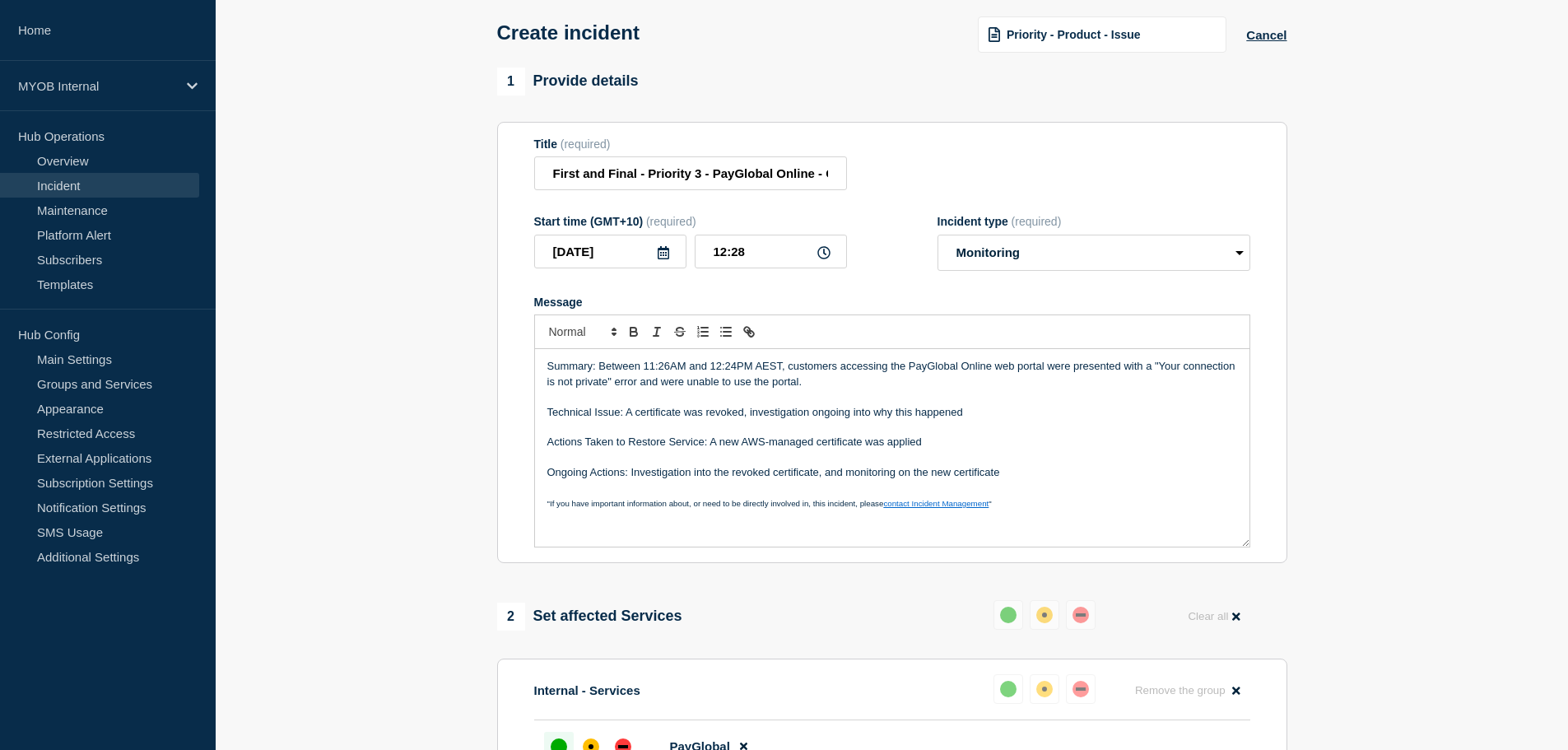
scroll to position [0, 0]
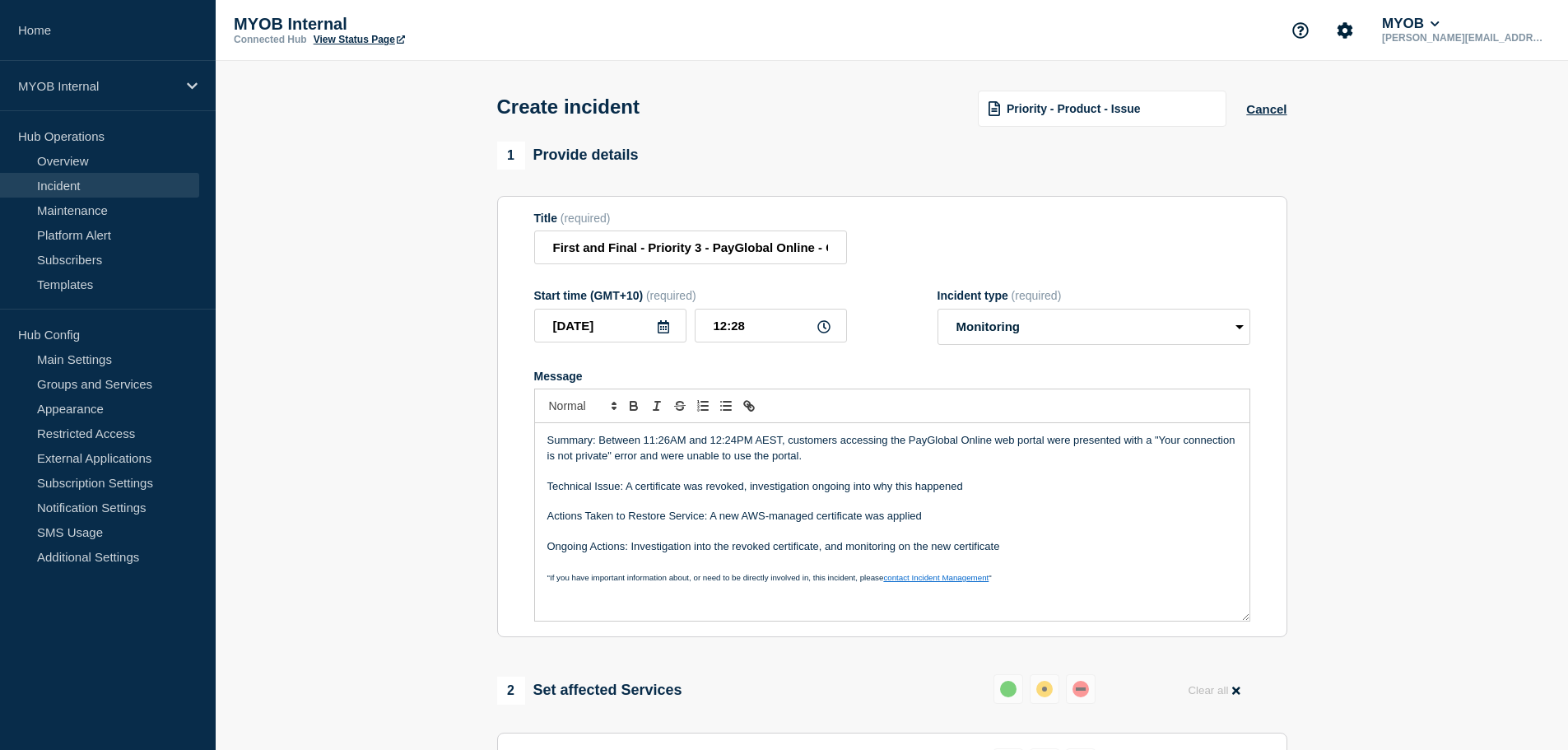
drag, startPoint x: 733, startPoint y: 232, endPoint x: 744, endPoint y: 237, distance: 12.1
click at [744, 237] on div "Title (required) First and Final - Priority 3 - PayGlobal Online - Customers se…" at bounding box center [691, 238] width 313 height 53
drag, startPoint x: 786, startPoint y: 244, endPoint x: 922, endPoint y: 225, distance: 137.3
click at [922, 225] on div "Title (required) First and Final - Priority 3 - PayGlobal Online - Customers se…" at bounding box center [892, 238] width 716 height 53
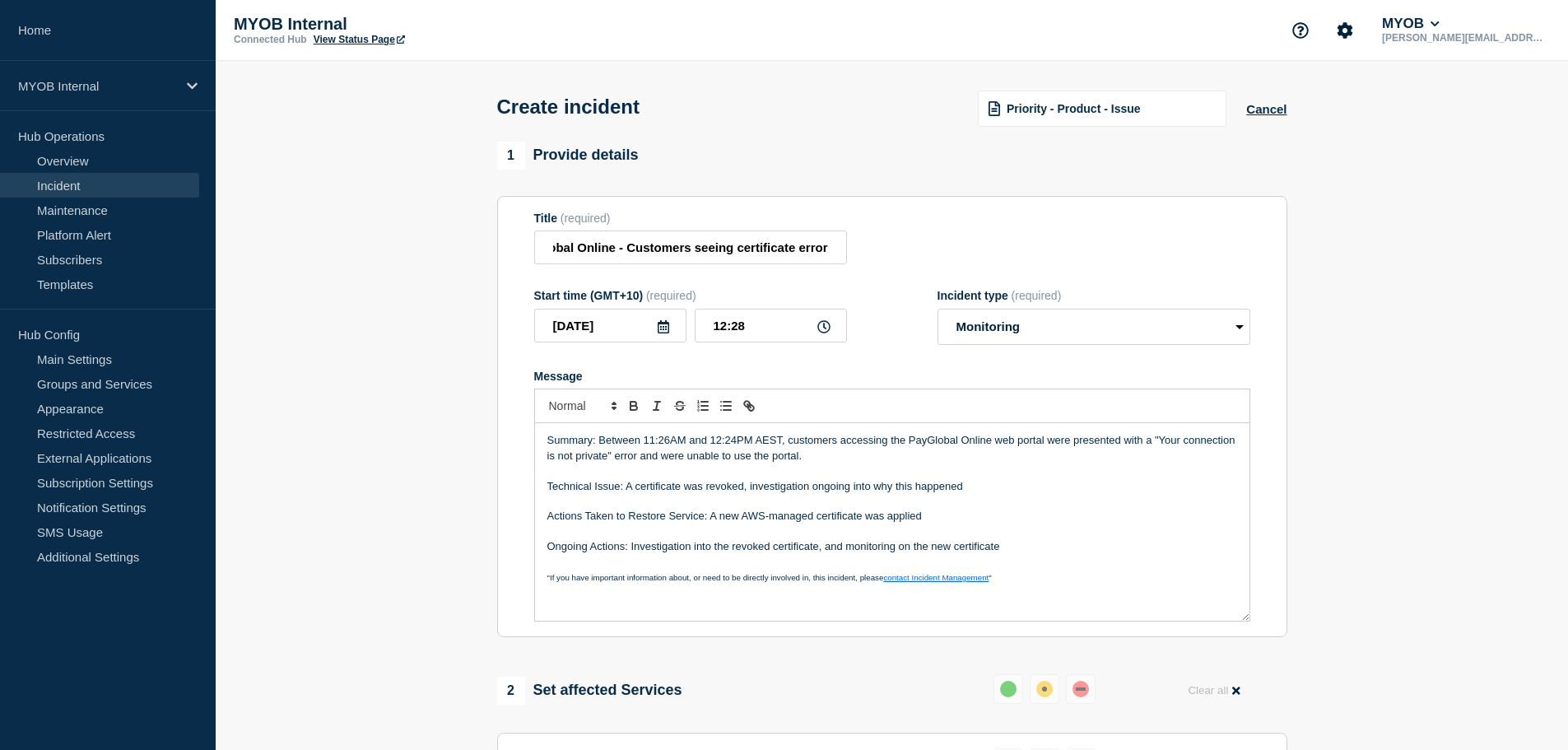
scroll to position [0, 0]
click at [928, 238] on div "Title (required) First and Final - Priority 3 - PayGlobal Online - Customers se…" at bounding box center [892, 238] width 716 height 53
drag, startPoint x: 724, startPoint y: 252, endPoint x: 884, endPoint y: 243, distance: 160.3
click at [873, 247] on div "Title (required) First and Final - Priority 3 - PayGlobal Online - Customers se…" at bounding box center [892, 238] width 716 height 53
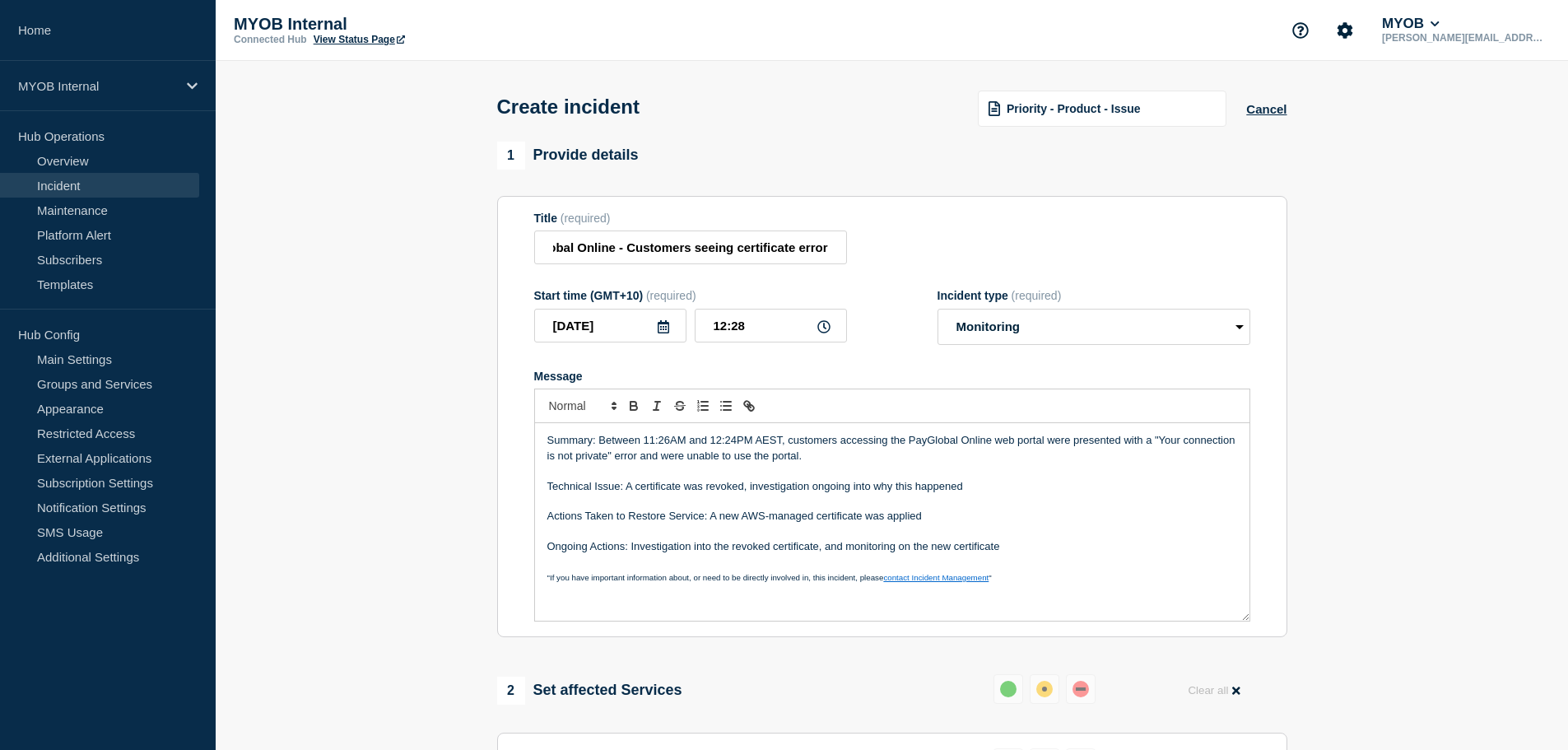
scroll to position [0, 0]
click at [884, 243] on div "Title (required) First and Final - Priority 3 - PayGlobal Online - Customers se…" at bounding box center [892, 238] width 716 height 53
click at [646, 502] on p "Message" at bounding box center [892, 502] width 690 height 14
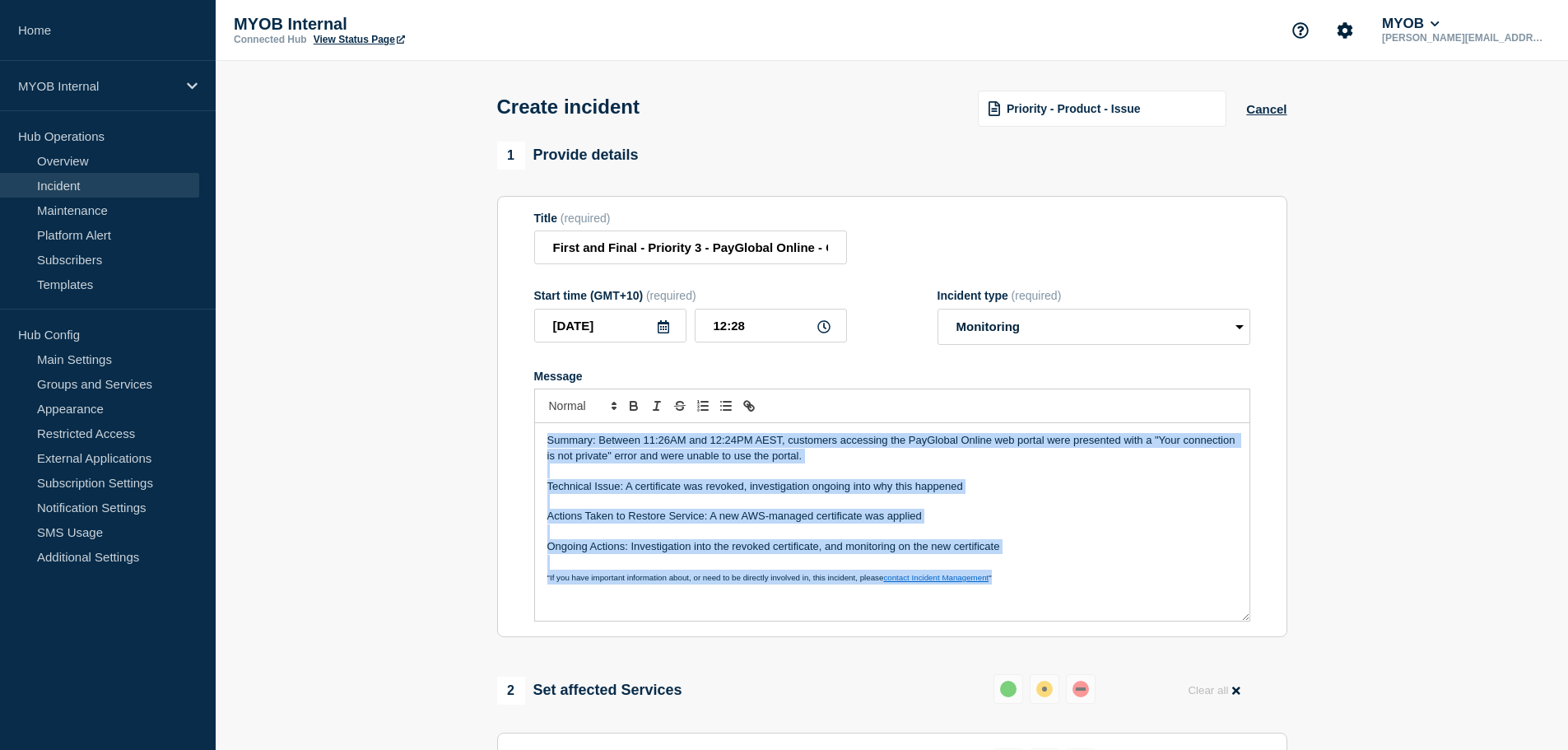
copy div "Summary: Between 11:26AM and 12:24PM AEST, customers accessing the PayGlobal On…"
click at [653, 498] on div "Summary: Between 11:26AM and 12:24PM AEST, customers accessing the PayGlobal On…" at bounding box center [891, 521] width 714 height 198
click at [659, 509] on p "Message" at bounding box center [892, 502] width 690 height 14
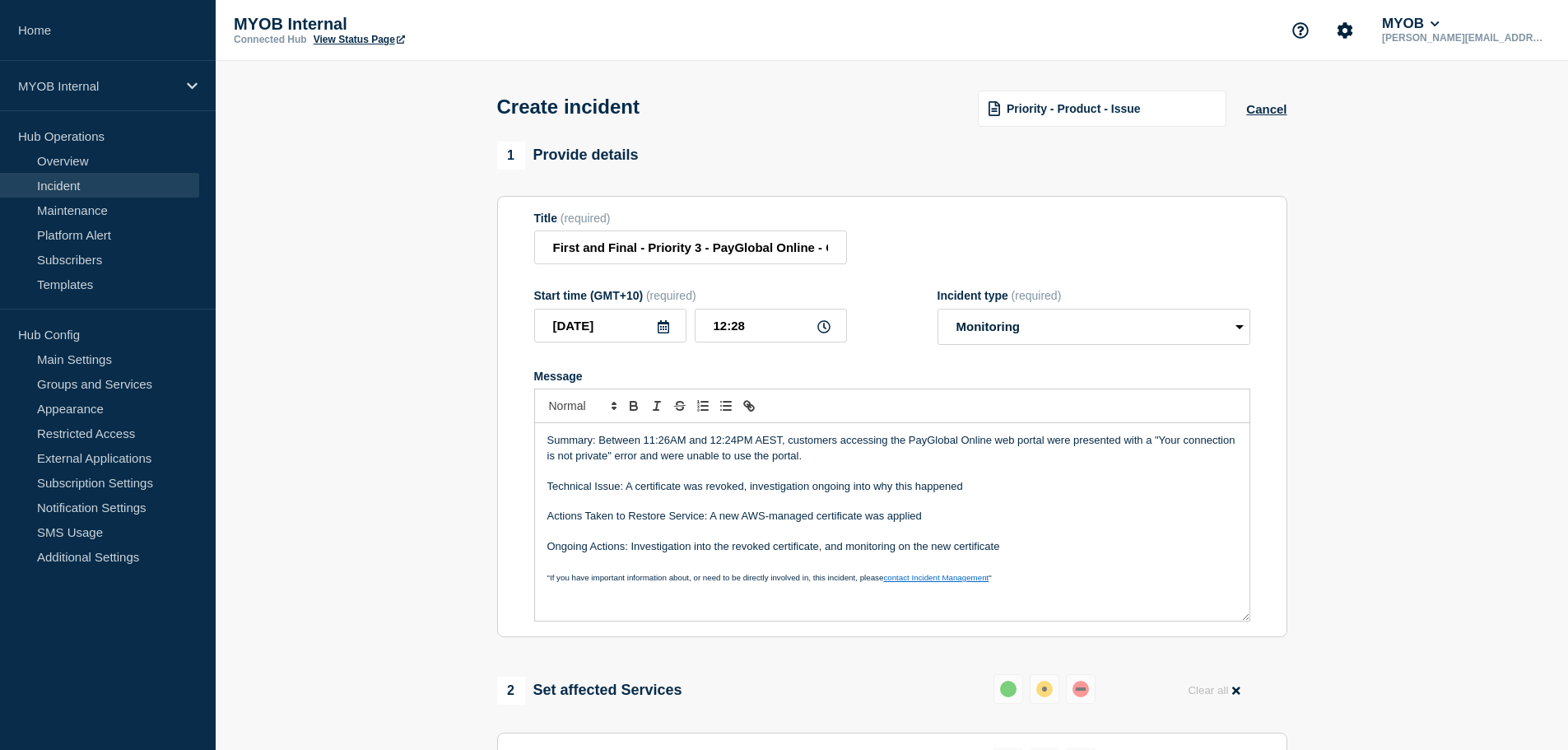
click at [853, 484] on p "Technical Issue: A certificate was revoked, investigation ongoing into why this…" at bounding box center [892, 486] width 690 height 14
click at [854, 502] on p "Message" at bounding box center [892, 502] width 690 height 14
click at [853, 513] on p "Actions Taken to Restore Service: A new AWS-managed certificate was applied" at bounding box center [892, 516] width 690 height 14
drag, startPoint x: 810, startPoint y: 487, endPoint x: 973, endPoint y: 482, distance: 163.1
click at [813, 487] on p "Technical Issue: A certificate was revoked, investigation ongoing into why this…" at bounding box center [892, 486] width 690 height 14
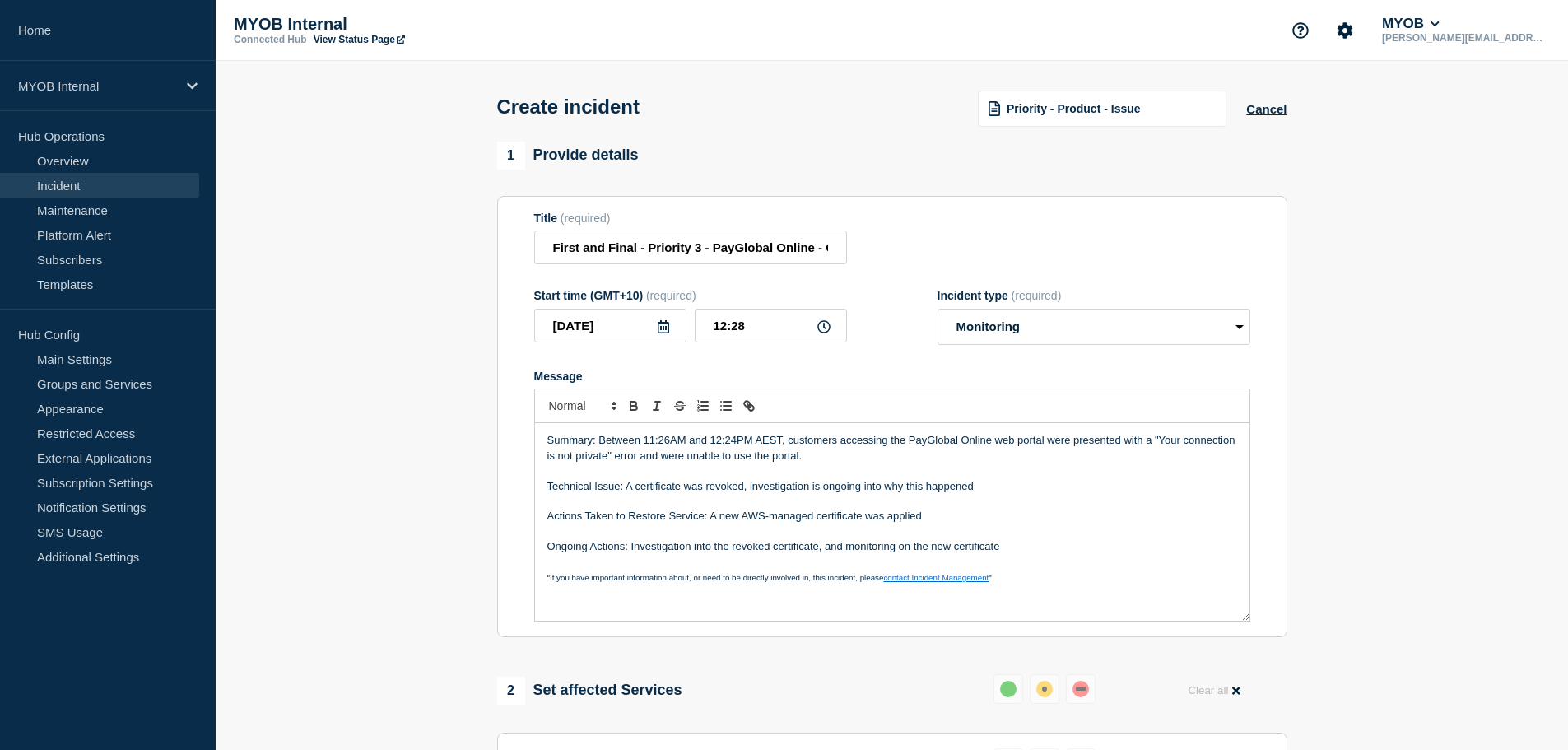
click at [422, 552] on section "1 Provide details Title (required) First and Final - Priority 3 - PayGlobal Onl…" at bounding box center [892, 656] width 1353 height 1029
click at [723, 522] on p "Actions Taken to Restore Service: A new AWS-managed certificate was applied" at bounding box center [892, 516] width 690 height 14
click at [886, 519] on p "Actions Taken to Restore Service: A new AWS-managed certificate was applied" at bounding box center [892, 516] width 690 height 14
click at [957, 524] on p "Actions Taken to Restore Service: A new AWS-managed certificate was applied" at bounding box center [892, 516] width 690 height 14
click at [673, 554] on p "Ongoing Actions: Investigation into the revoked certificate, and monitoring on …" at bounding box center [892, 547] width 690 height 14
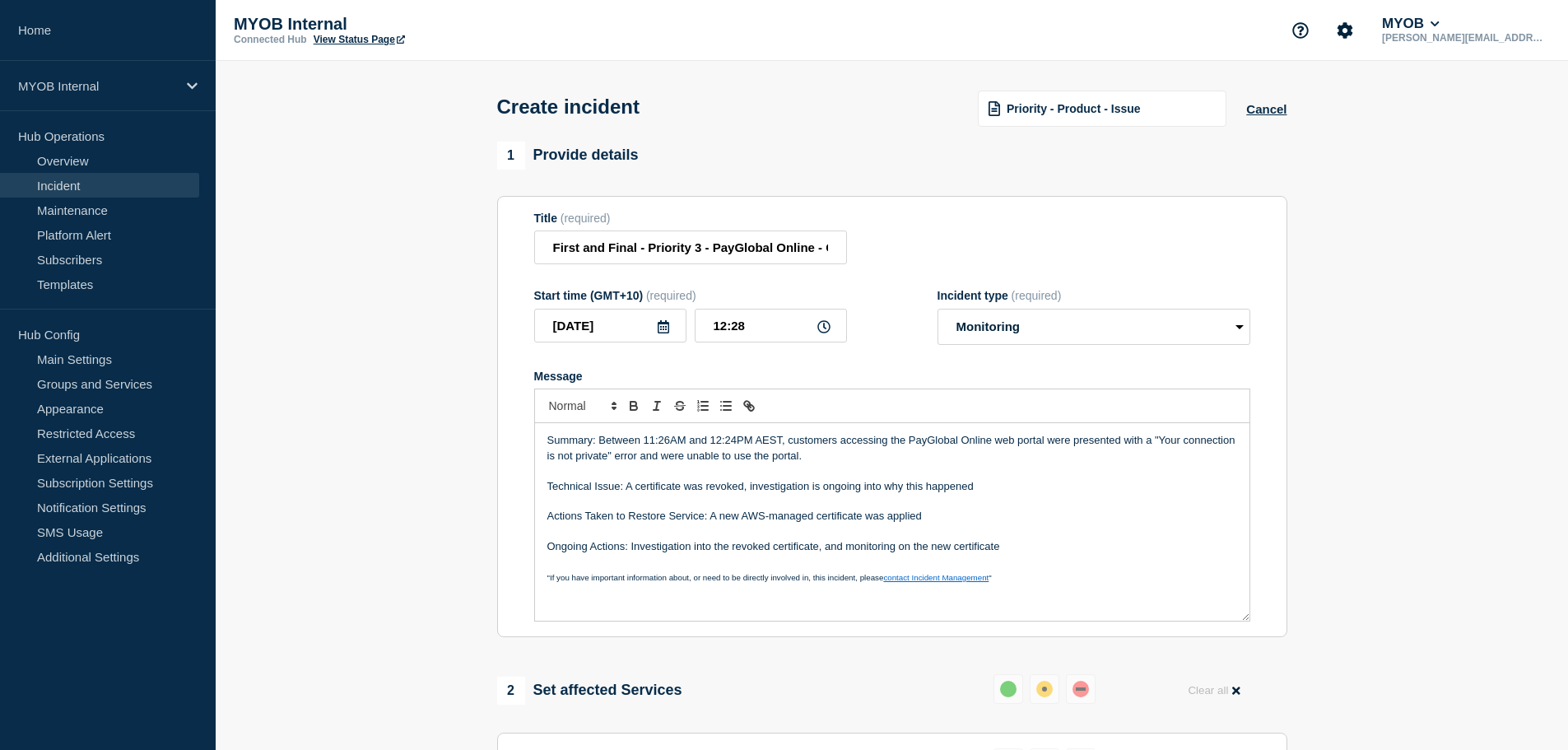
click at [756, 553] on p "Ongoing Actions: Investigation into the revoked certificate, and monitoring on …" at bounding box center [892, 547] width 690 height 14
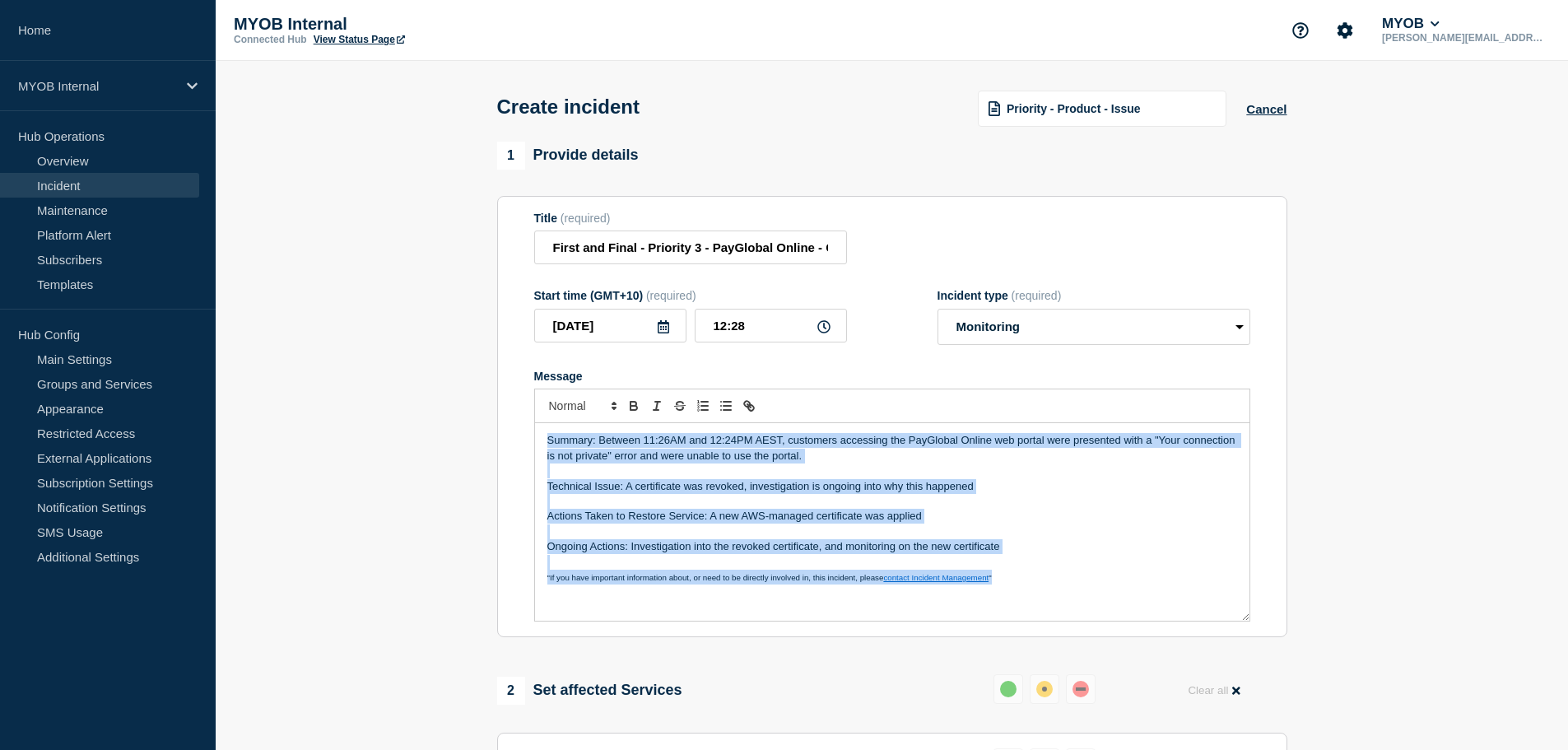
copy div "Summary: Between 11:26AM and 12:24PM AEST, customers accessing the PayGlobal On…"
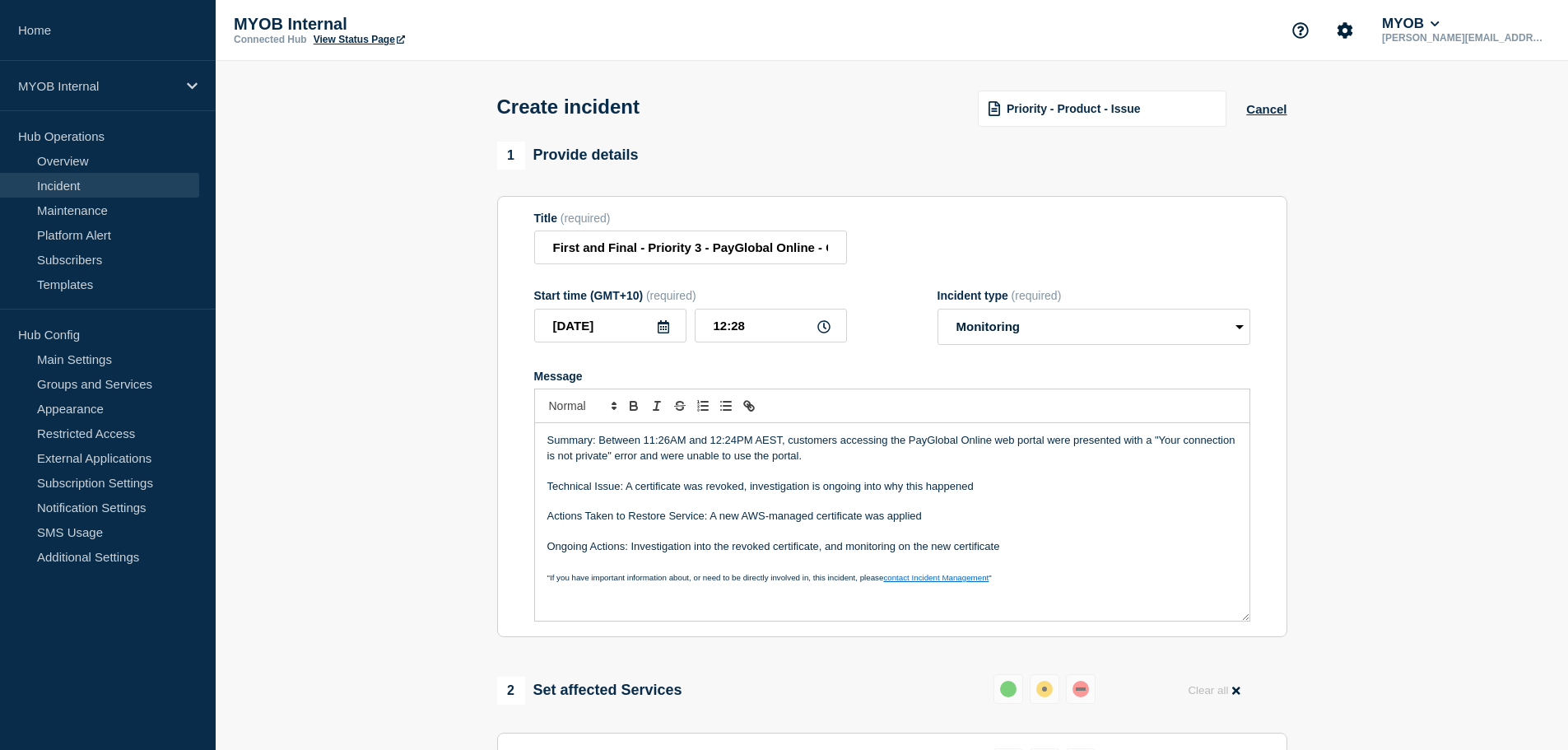
click at [472, 578] on section "1 Provide details Title (required) First and Final - Priority 3 - PayGlobal Onl…" at bounding box center [892, 656] width 1353 height 1029
click at [733, 553] on p "Ongoing Actions: Investigation into the revoked certificate, and monitoring on …" at bounding box center [892, 547] width 690 height 14
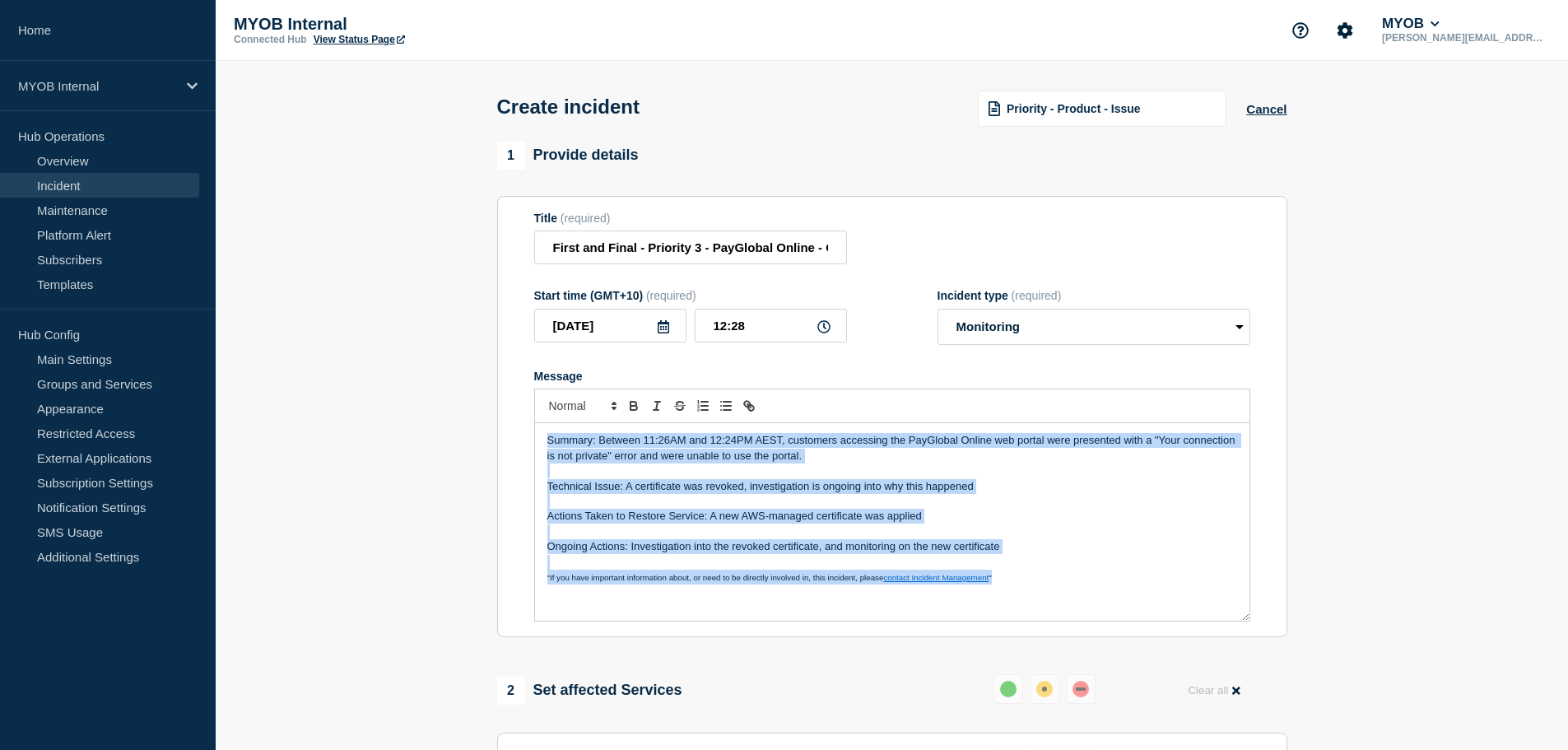
copy div "Summary: Between 11:26AM and 12:24PM AEST, customers accessing the PayGlobal On…"
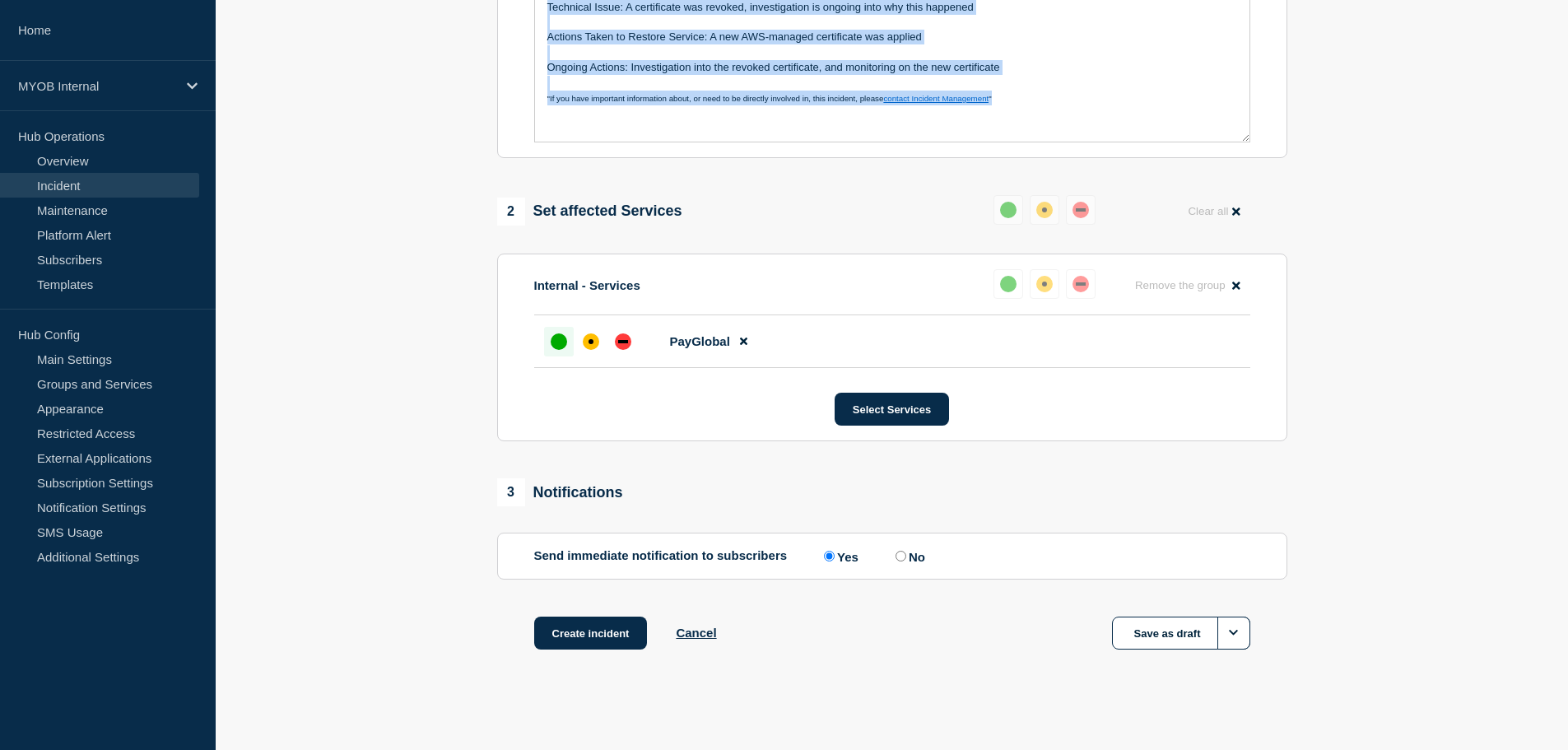
scroll to position [490, 0]
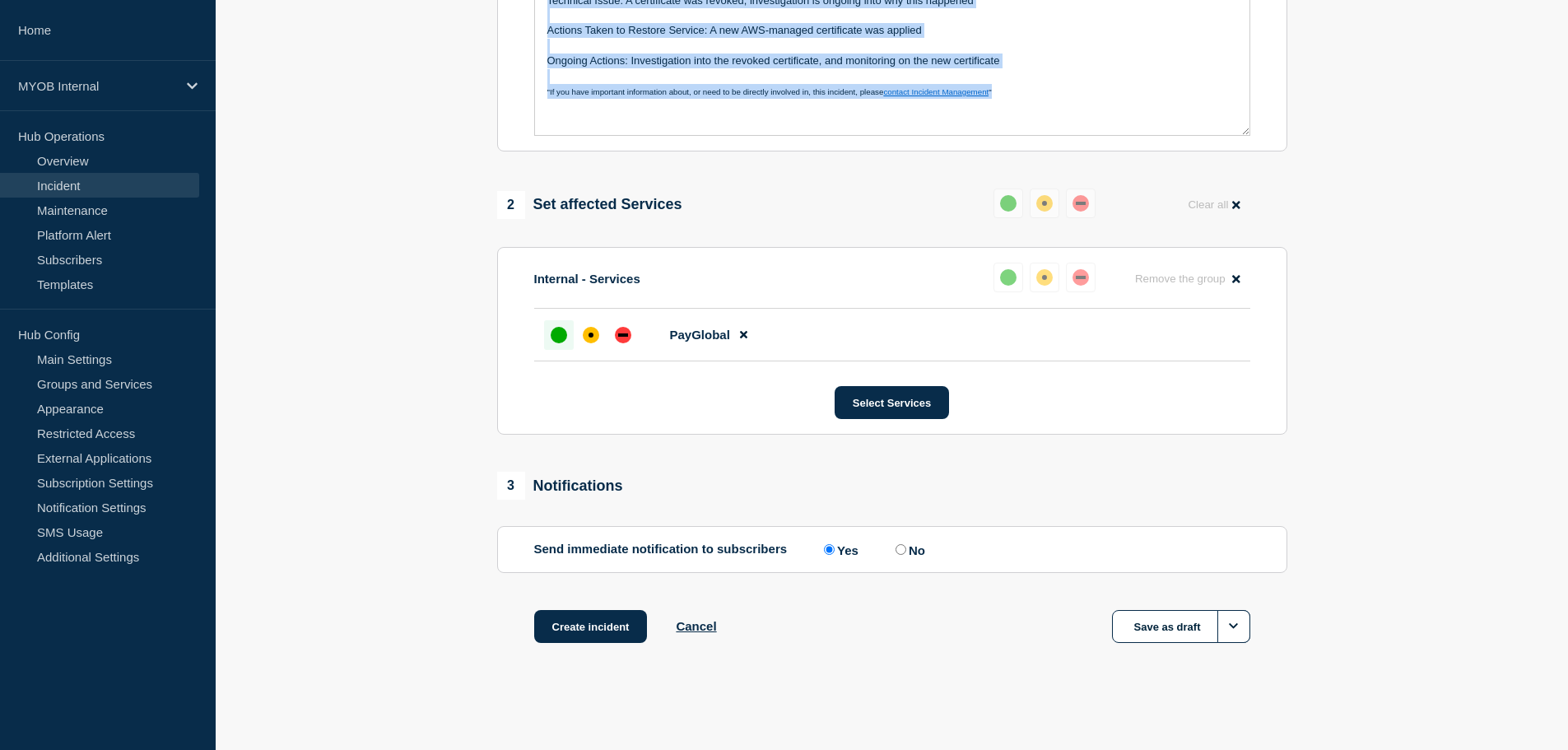
drag, startPoint x: 574, startPoint y: 631, endPoint x: 453, endPoint y: 507, distance: 173.3
click at [573, 631] on button "Create incident" at bounding box center [592, 626] width 114 height 33
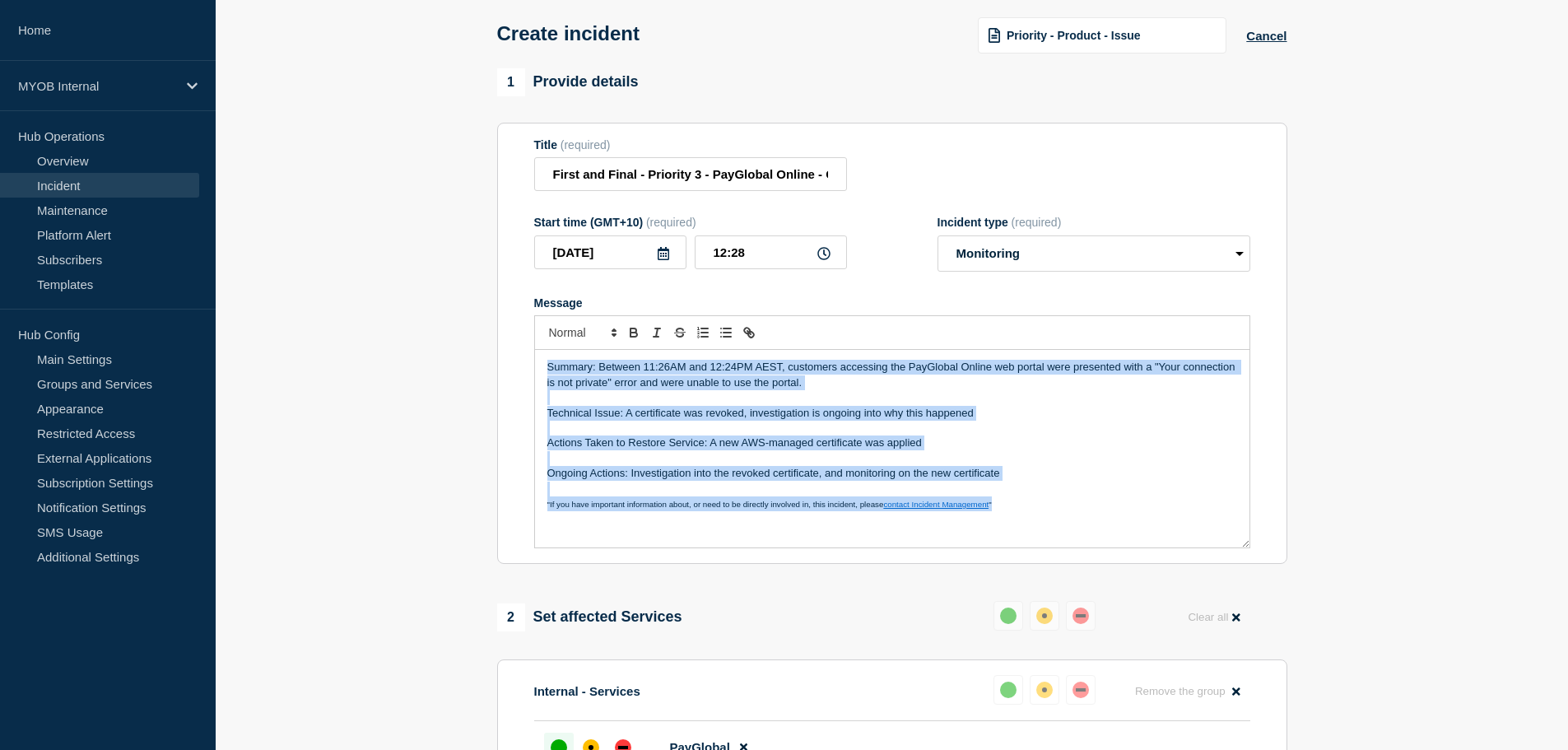
scroll to position [0, 0]
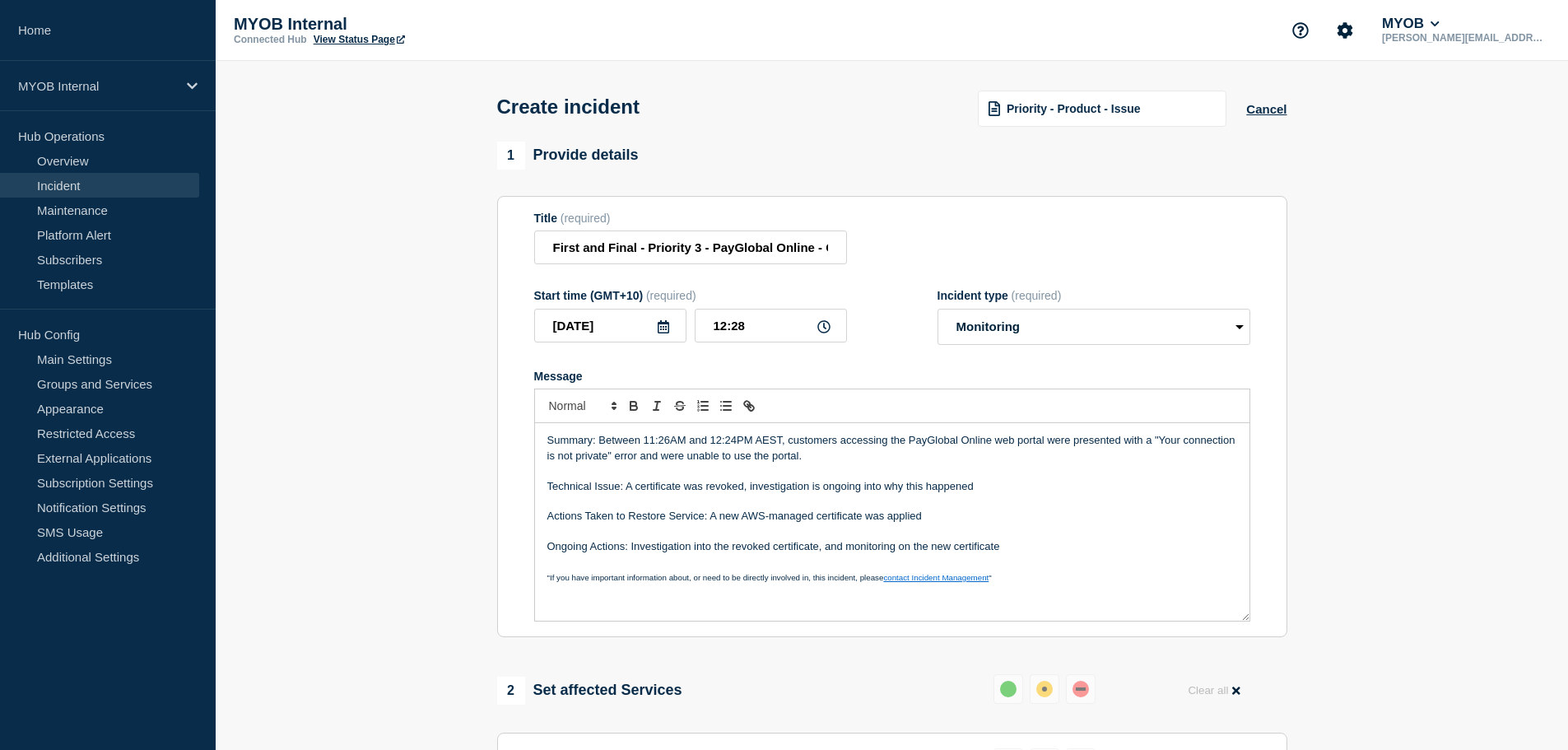
click at [452, 498] on section "1 Provide details Title (required) First and Final - Priority 3 - PayGlobal Onl…" at bounding box center [892, 656] width 1353 height 1029
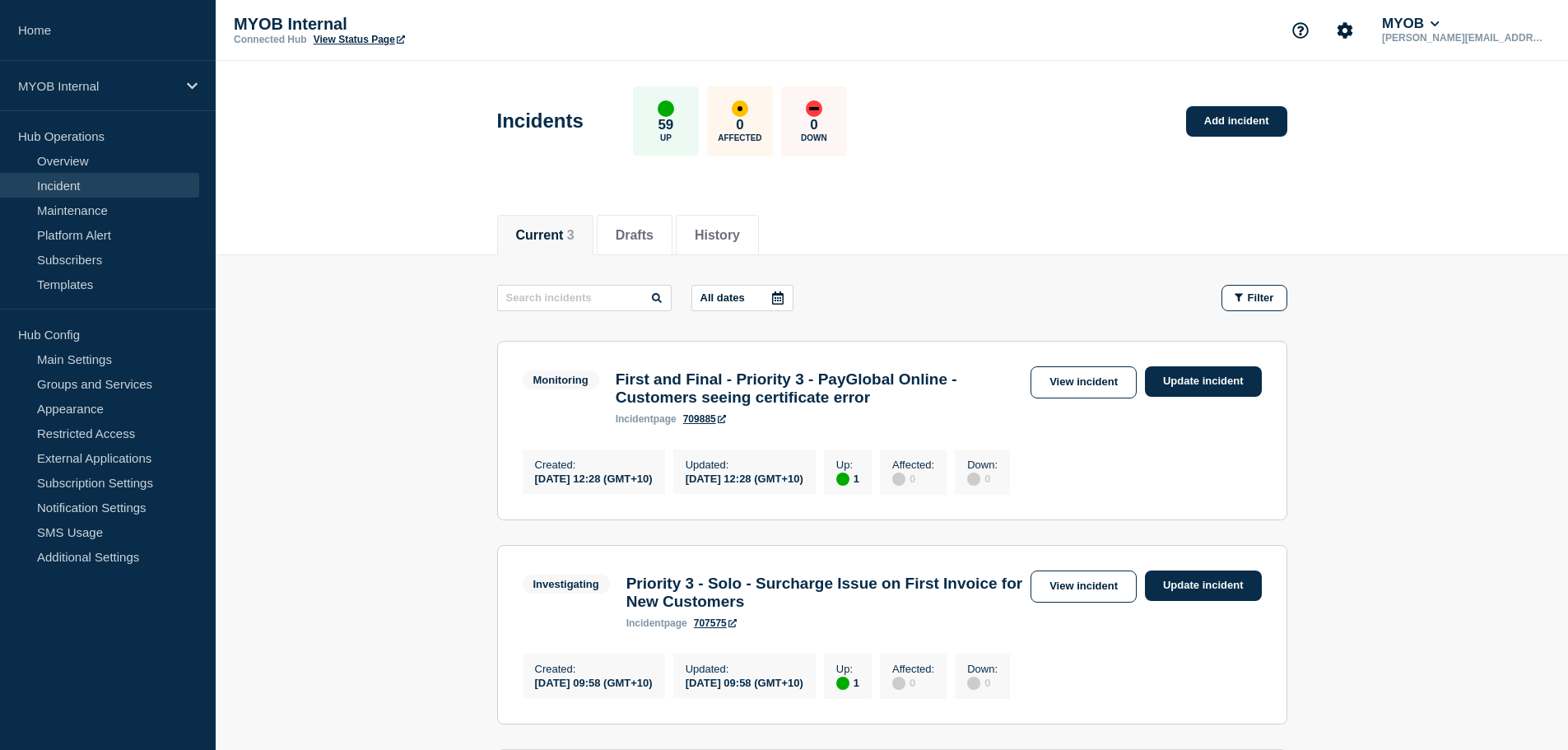
drag, startPoint x: 0, startPoint y: 0, endPoint x: 1056, endPoint y: 435, distance: 1142.1
click at [1056, 435] on section "Monitoring First and Final - Priority 3 - PayGlobal Online - Customers seeing c…" at bounding box center [892, 430] width 790 height 180
drag, startPoint x: 1227, startPoint y: 384, endPoint x: 1140, endPoint y: 390, distance: 87.2
click at [1227, 384] on link "Update incident" at bounding box center [1203, 382] width 117 height 31
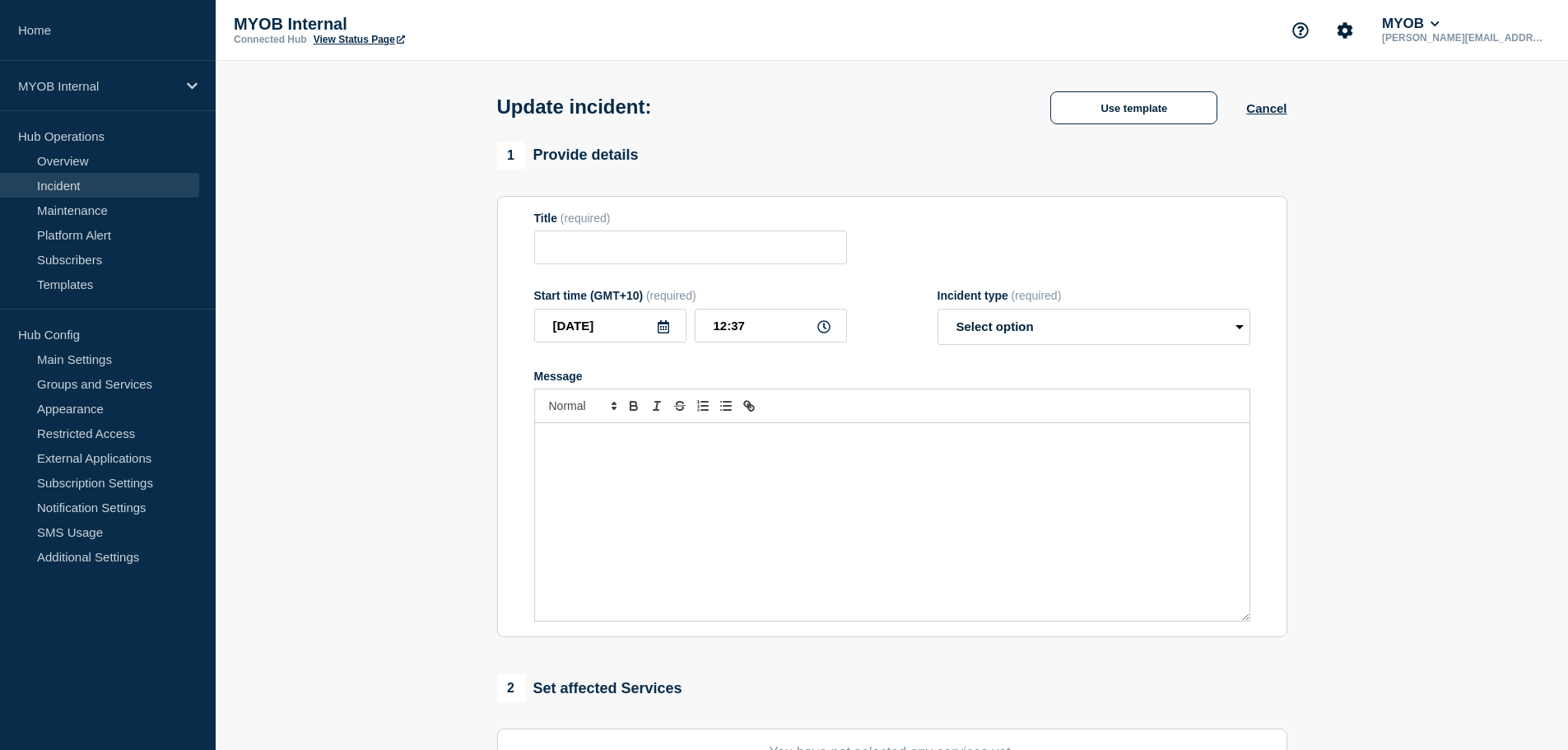
type input "First and Final - Priority 3 - PayGlobal Online - Customers seeing certificate …"
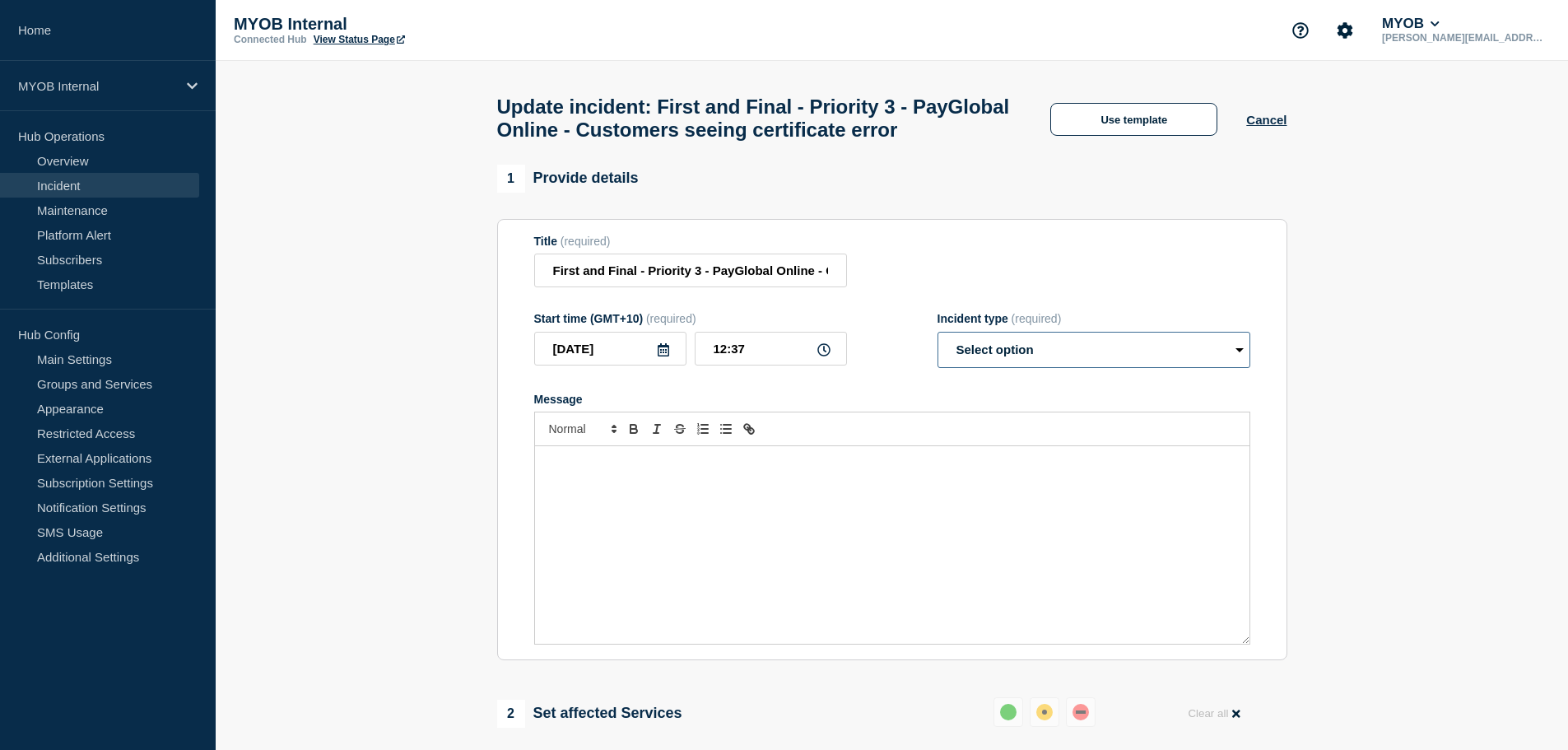
click at [1076, 368] on select "Select option Investigating Identified Monitoring Resolved" at bounding box center [1094, 350] width 313 height 36
click at [1077, 242] on div "1 Provide details Title (required) First and Final - Priority 3 - PayGlobal Onl…" at bounding box center [892, 413] width 790 height 497
drag, startPoint x: 770, startPoint y: 533, endPoint x: 796, endPoint y: 523, distance: 27.9
click at [768, 533] on div "Message" at bounding box center [891, 545] width 714 height 198
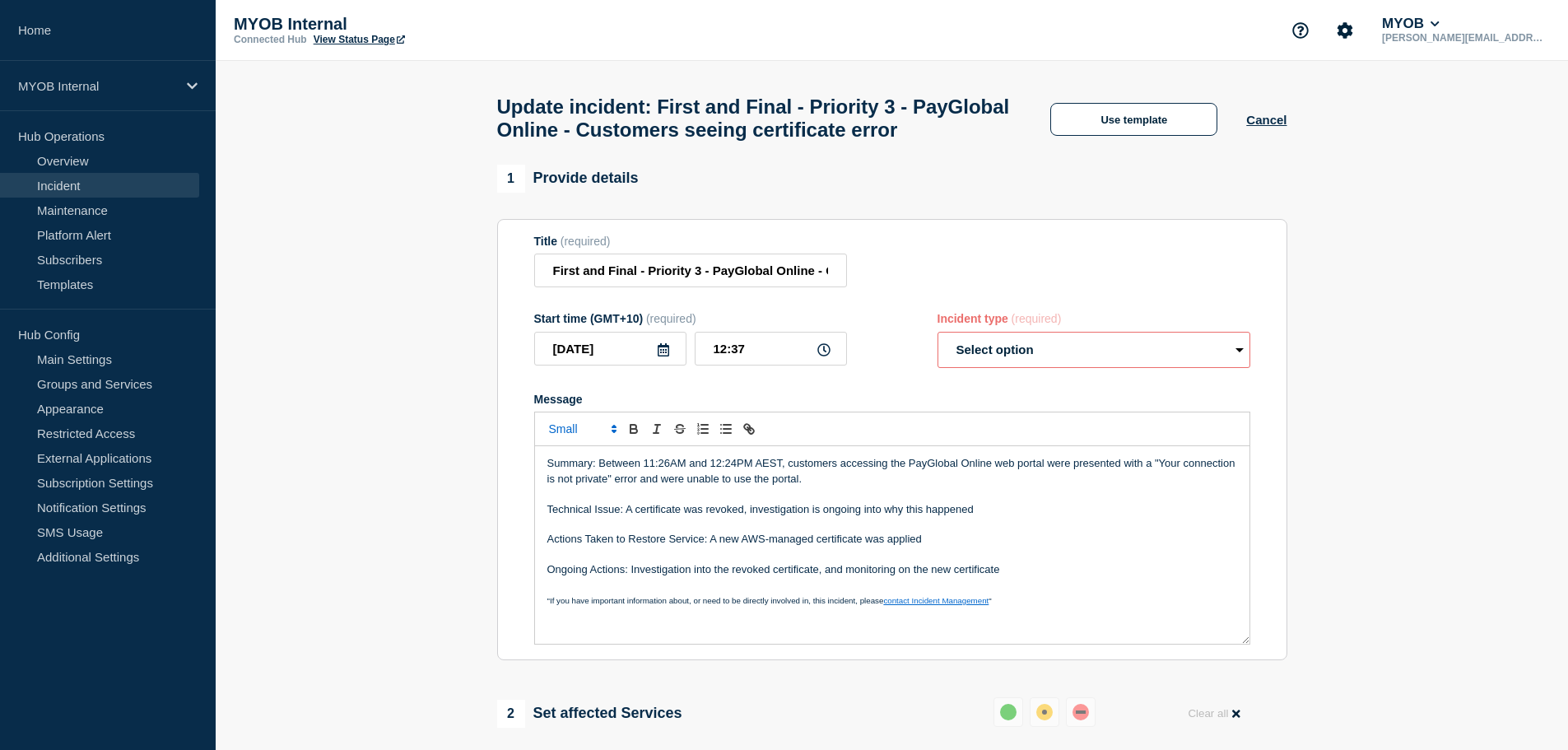
click at [1037, 368] on select "Select option Investigating Identified Monitoring Resolved" at bounding box center [1094, 350] width 313 height 36
select select "resolved"
click at [938, 367] on select "Select option Investigating Identified Monitoring Resolved" at bounding box center [1094, 350] width 313 height 36
click at [882, 368] on div "Start time (GMT+10) (required) [DATE] 12:37 Incident type (required) Select opt…" at bounding box center [892, 340] width 716 height 56
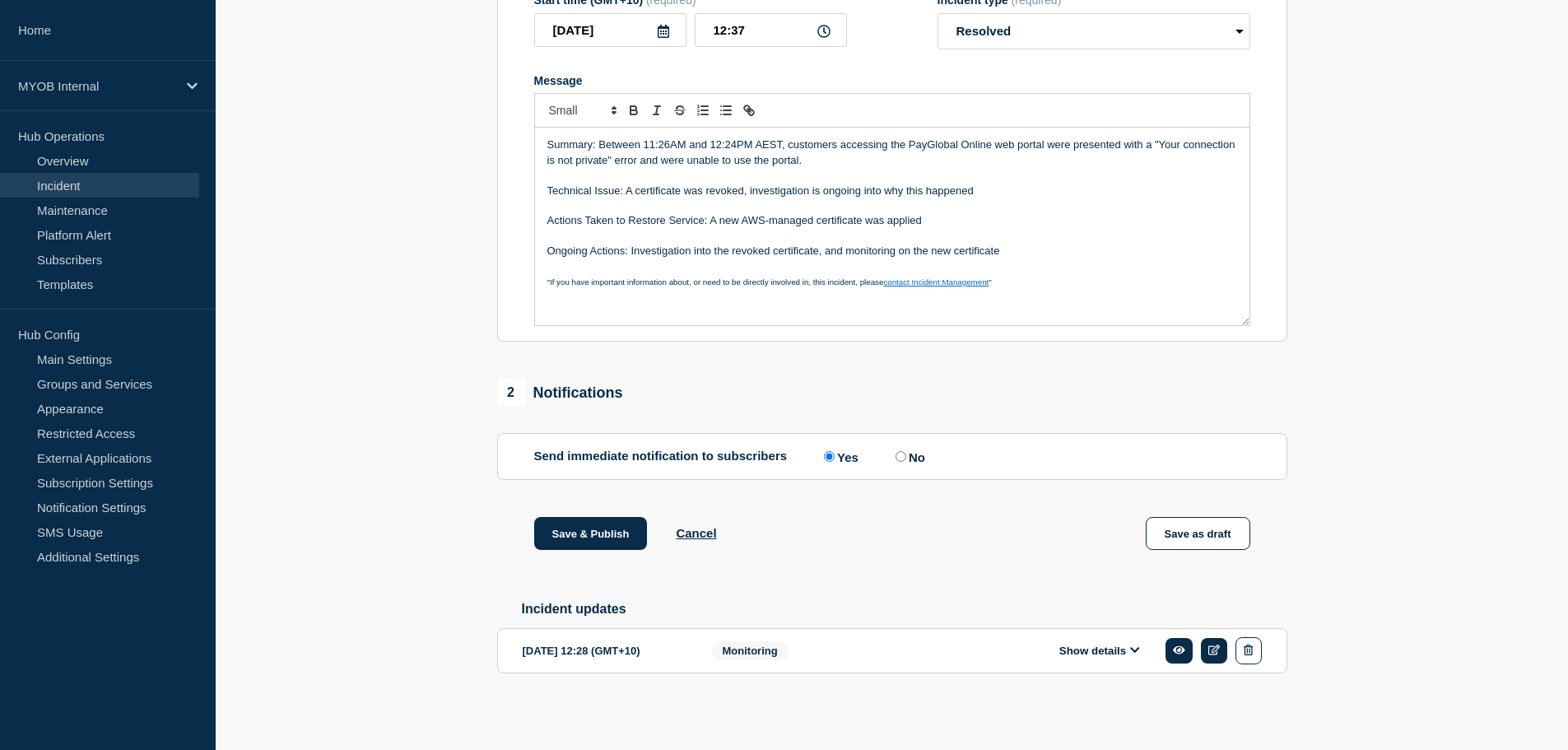
scroll to position [358, 0]
click at [907, 451] on input "No" at bounding box center [901, 456] width 11 height 11
radio input "true"
radio input "false"
click at [563, 546] on button "Save & Publish" at bounding box center [592, 533] width 114 height 33
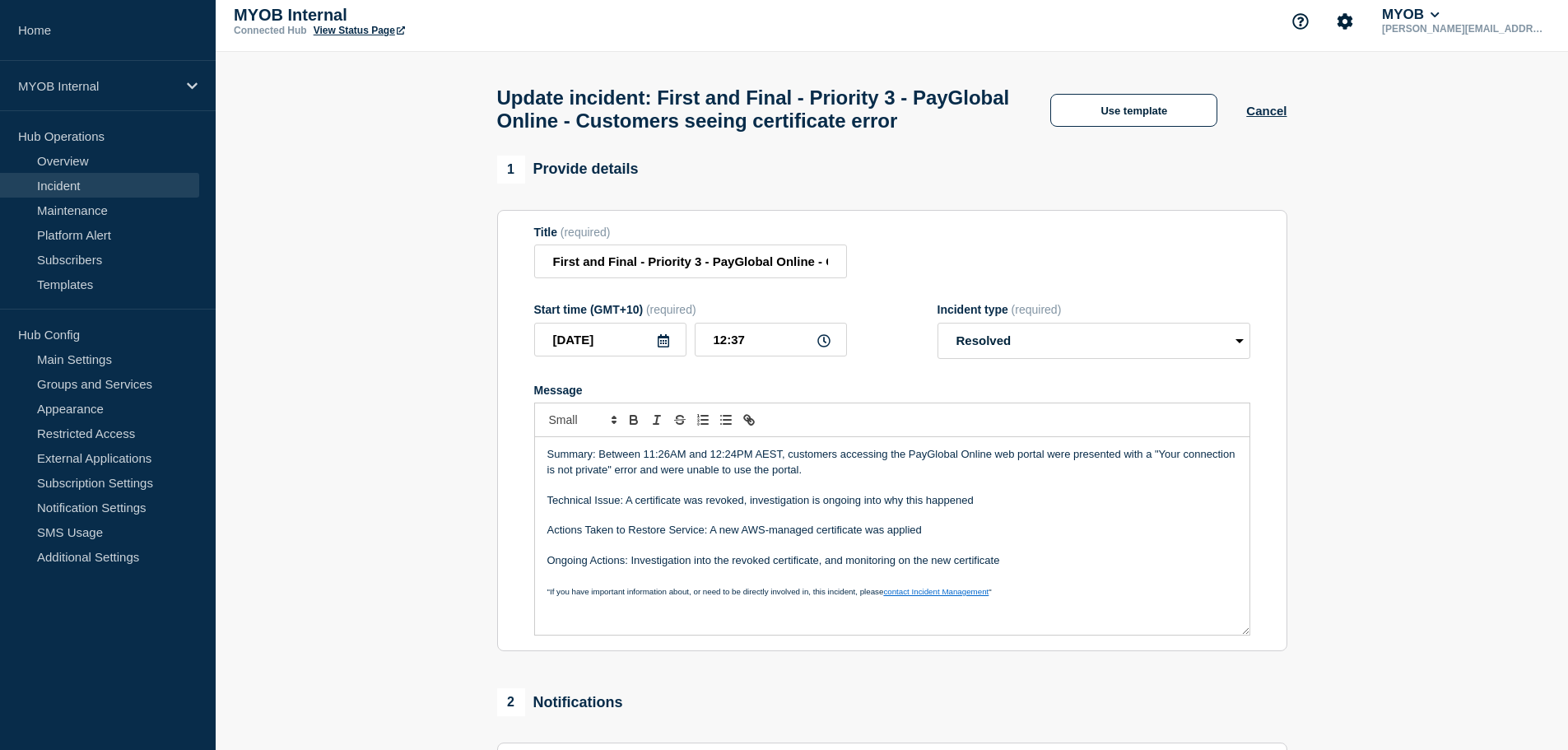
scroll to position [0, 0]
